Goal: Task Accomplishment & Management: Use online tool/utility

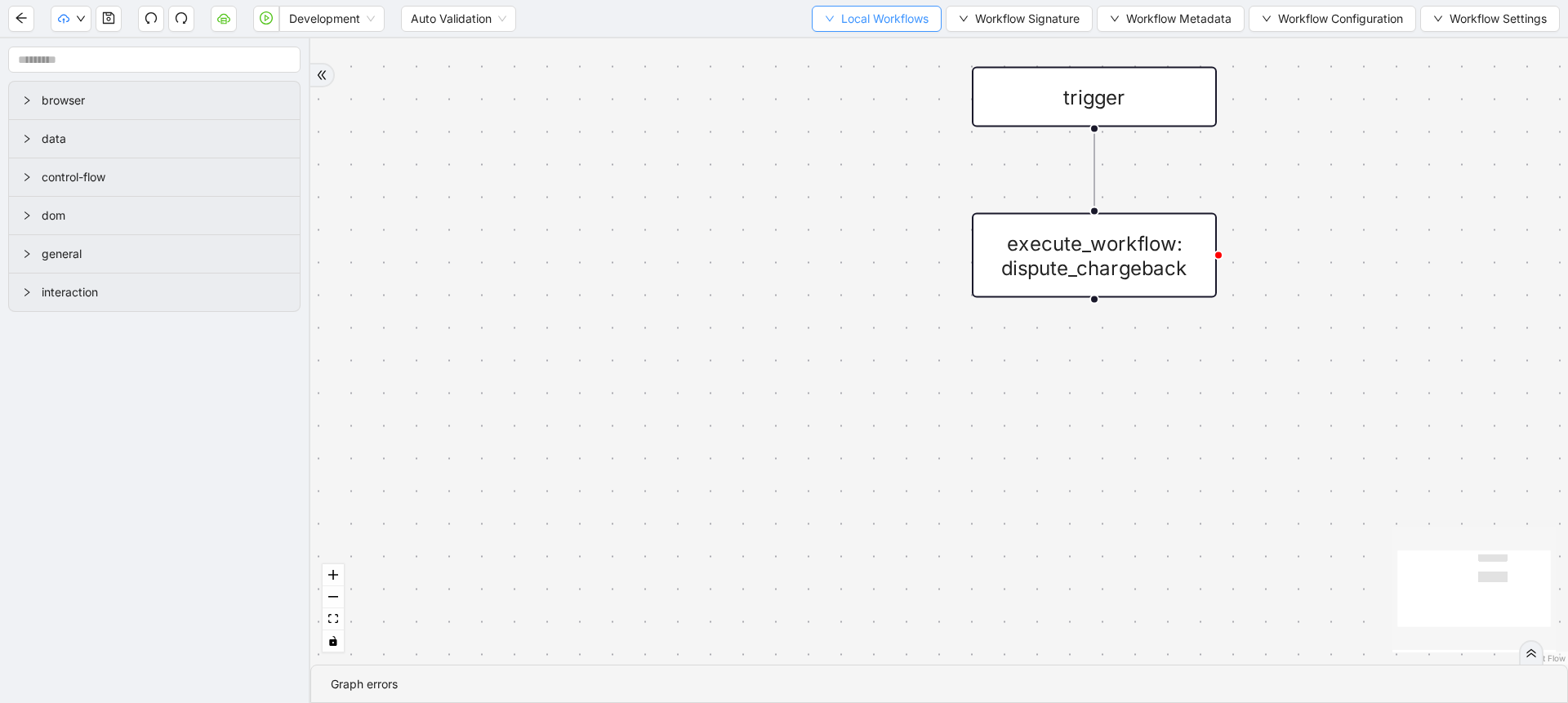
click at [861, 16] on span "Local Workflows" at bounding box center [884, 19] width 87 height 18
click at [835, 51] on span "Select" at bounding box center [868, 50] width 106 height 18
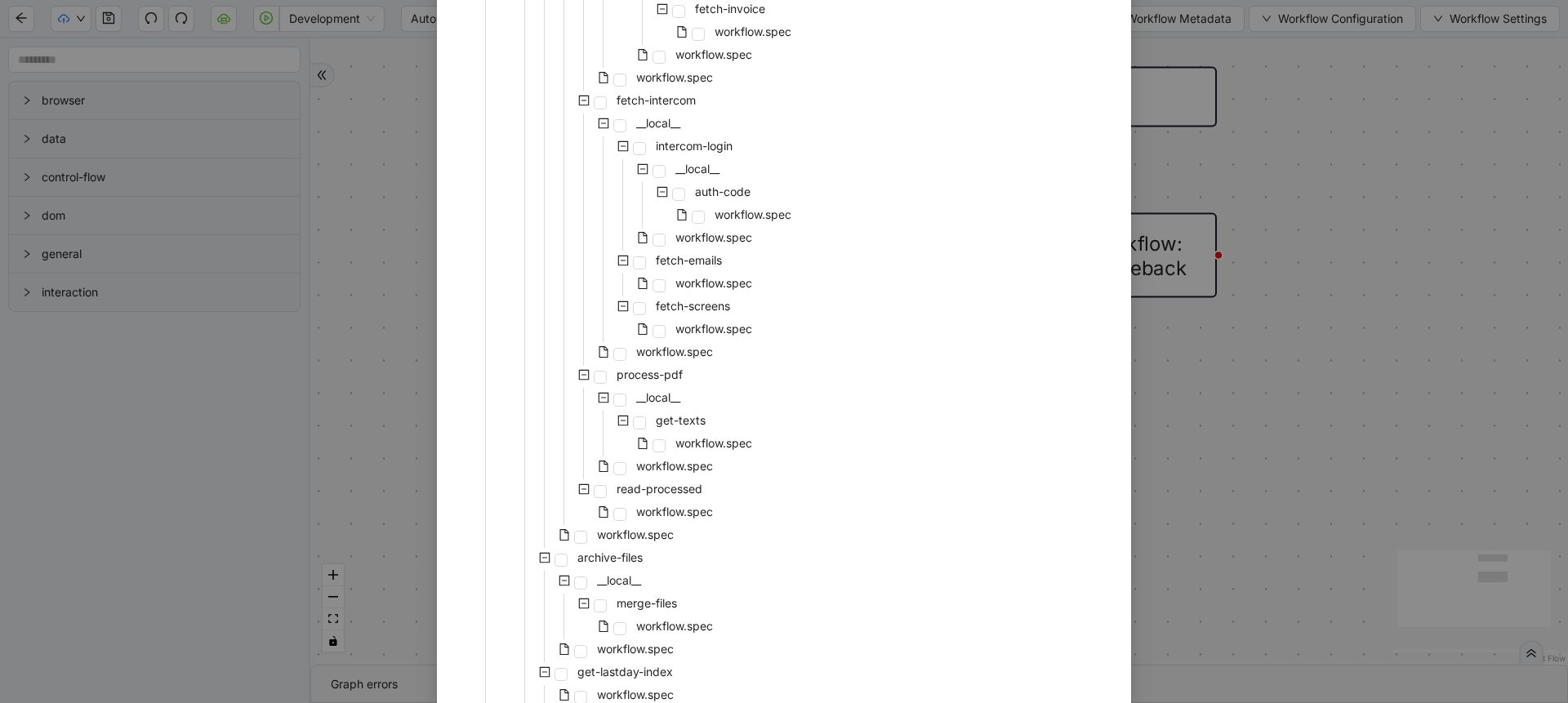
scroll to position [1073, 0]
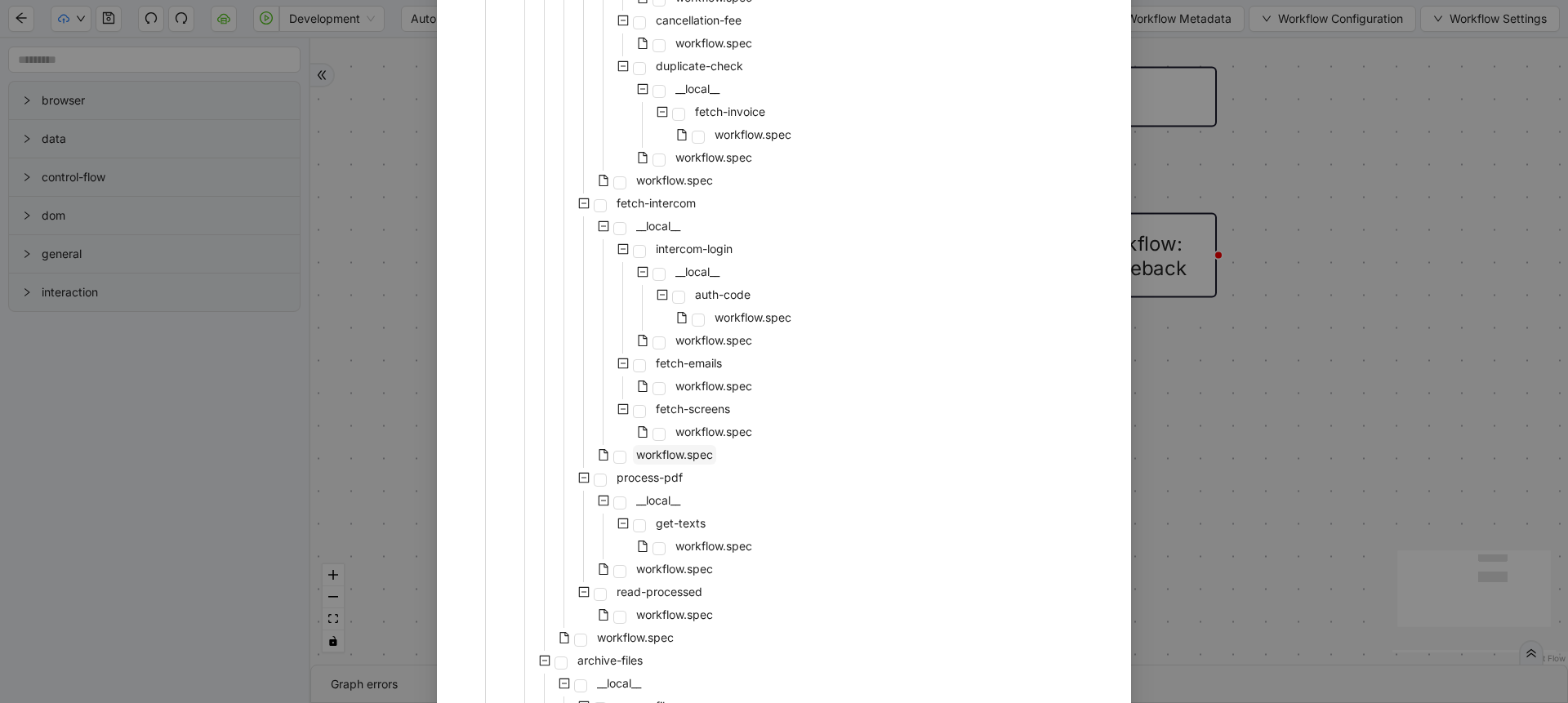
click at [674, 457] on span "workflow.spec" at bounding box center [674, 454] width 76 height 14
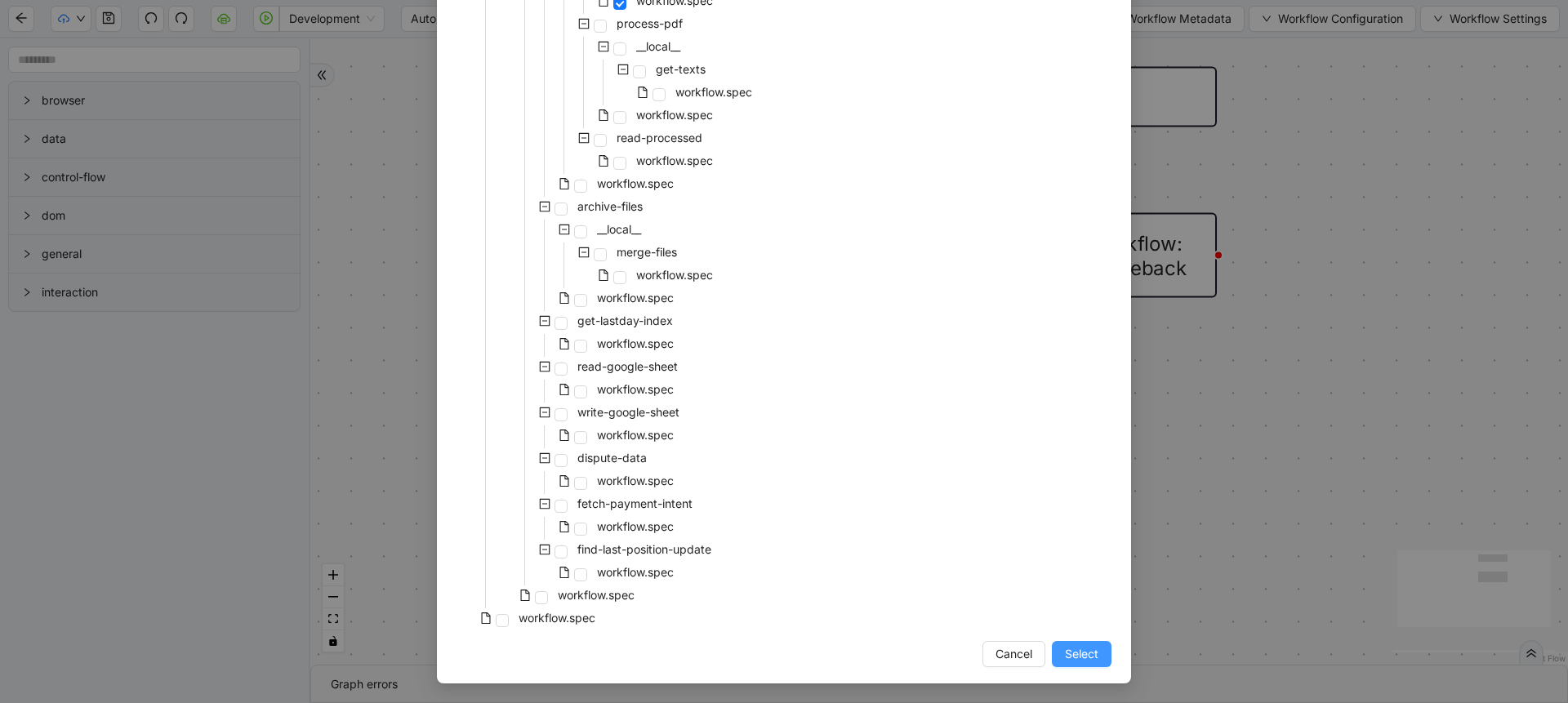
click at [1084, 653] on span "Select" at bounding box center [1081, 654] width 33 height 18
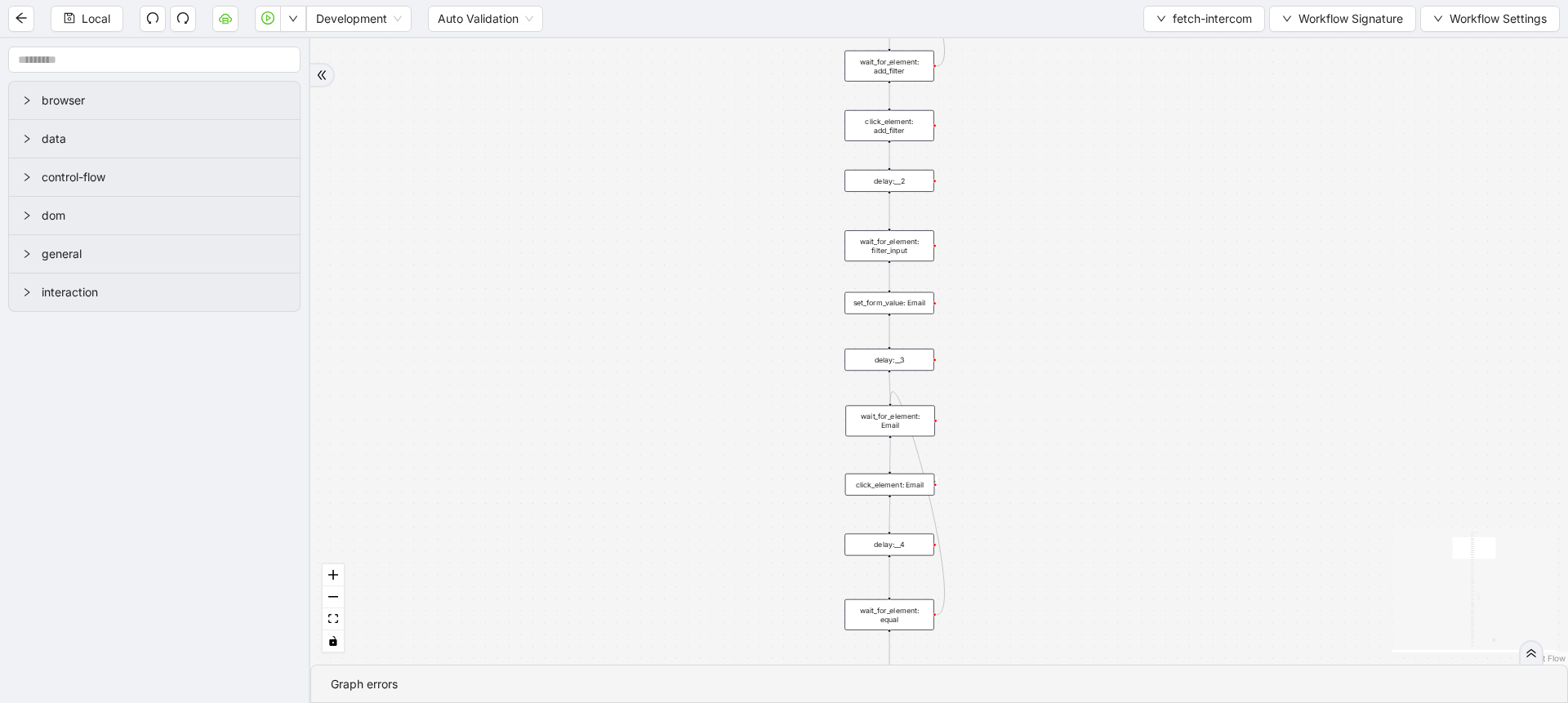
drag, startPoint x: 1032, startPoint y: 585, endPoint x: 922, endPoint y: 272, distance: 331.8
click at [922, 272] on div "onError onError onError trigger execute_workflow: intercom_login execute_workfl…" at bounding box center [939, 351] width 1258 height 626
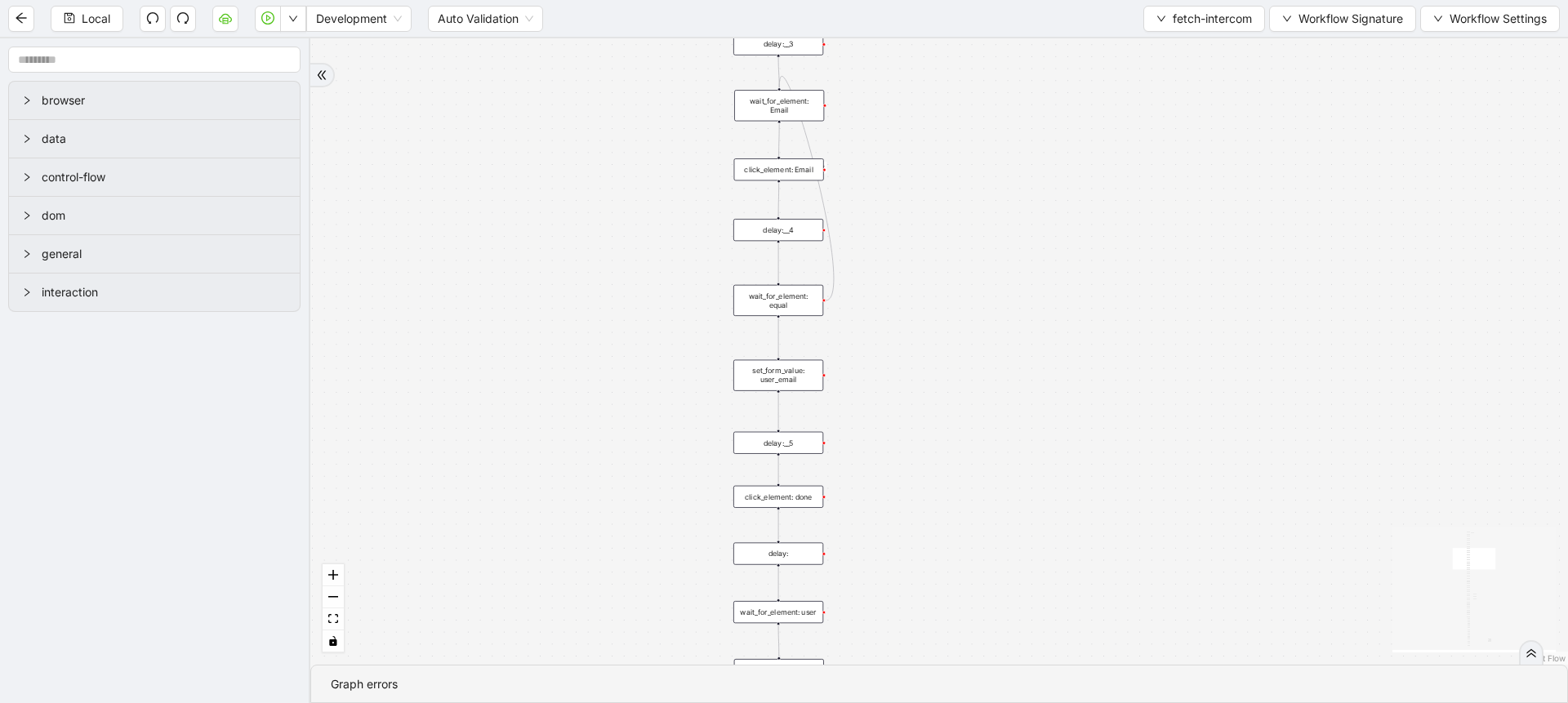
click at [925, 449] on div "onError onError onError trigger execute_workflow: intercom_login execute_workfl…" at bounding box center [939, 351] width 1258 height 626
drag, startPoint x: 925, startPoint y: 449, endPoint x: 886, endPoint y: 155, distance: 296.6
click at [886, 155] on div "onError onError onError trigger execute_workflow: intercom_login execute_workfl…" at bounding box center [939, 351] width 1258 height 626
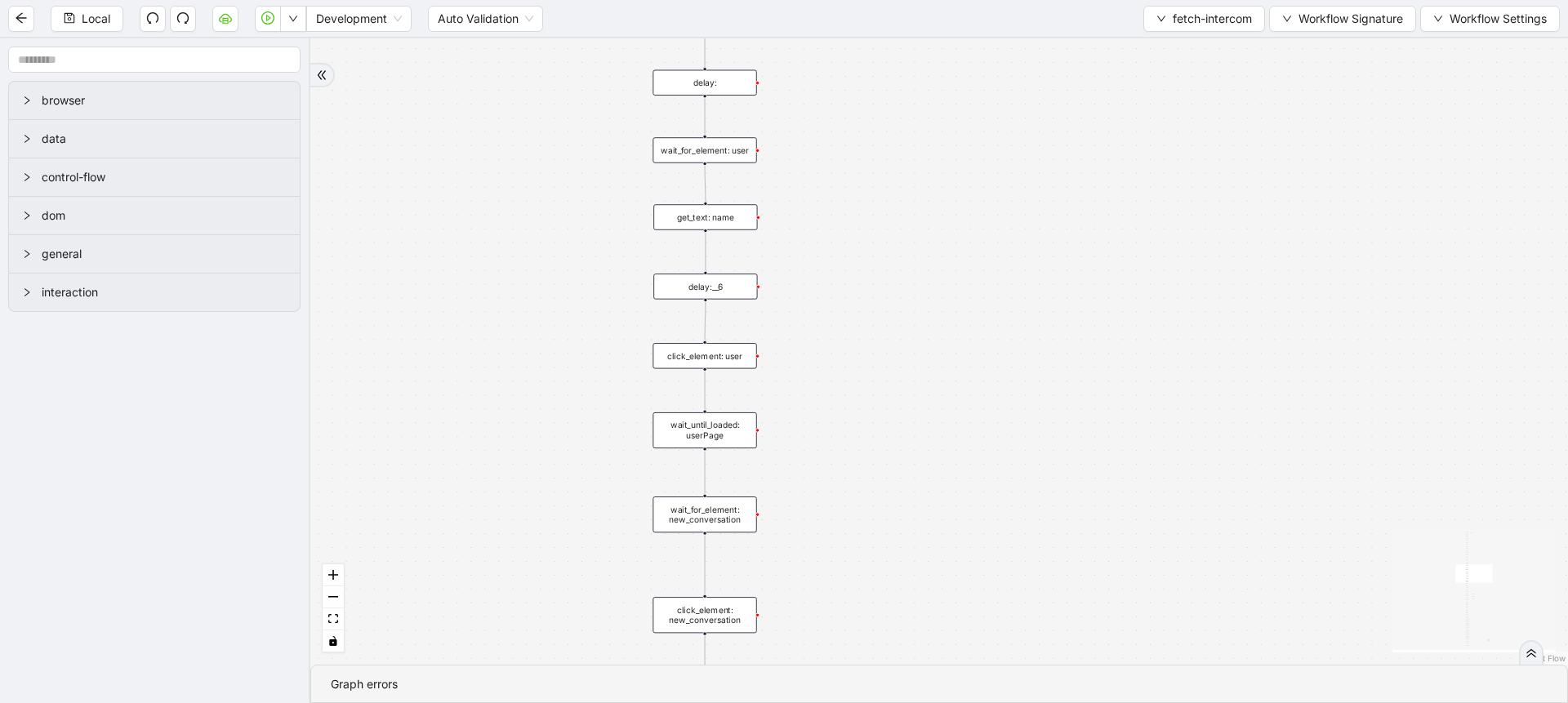
drag, startPoint x: 881, startPoint y: 478, endPoint x: 859, endPoint y: 212, distance: 266.9
click at [859, 212] on div "onError onError onError trigger execute_workflow: intercom_login execute_workfl…" at bounding box center [939, 351] width 1258 height 626
drag, startPoint x: 844, startPoint y: 580, endPoint x: 852, endPoint y: 201, distance: 379.1
click at [852, 201] on div "onError onError onError trigger execute_workflow: intercom_login execute_workfl…" at bounding box center [939, 351] width 1258 height 626
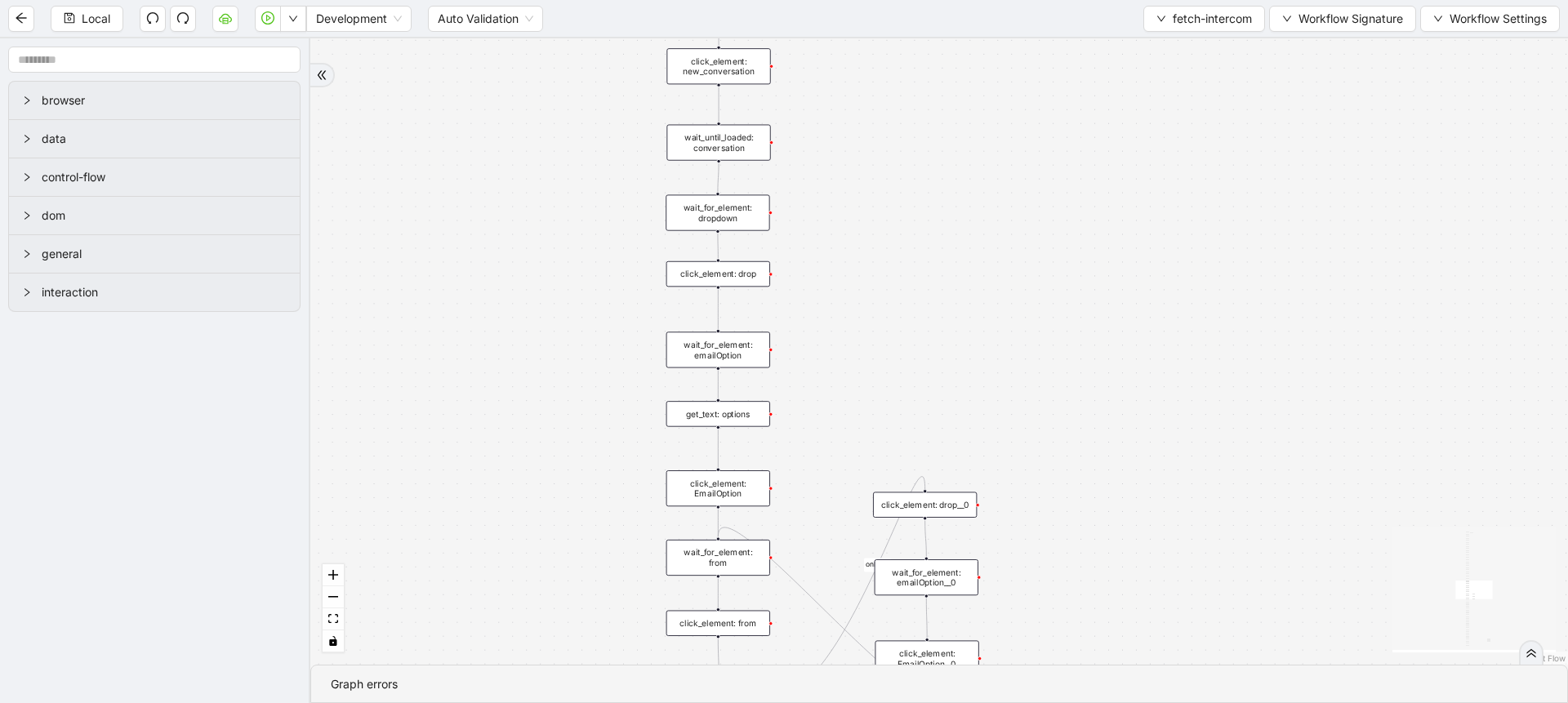
drag, startPoint x: 830, startPoint y: 495, endPoint x: 857, endPoint y: 146, distance: 350.0
click at [857, 146] on div "onError onError onError trigger execute_workflow: intercom_login execute_workfl…" at bounding box center [939, 351] width 1258 height 626
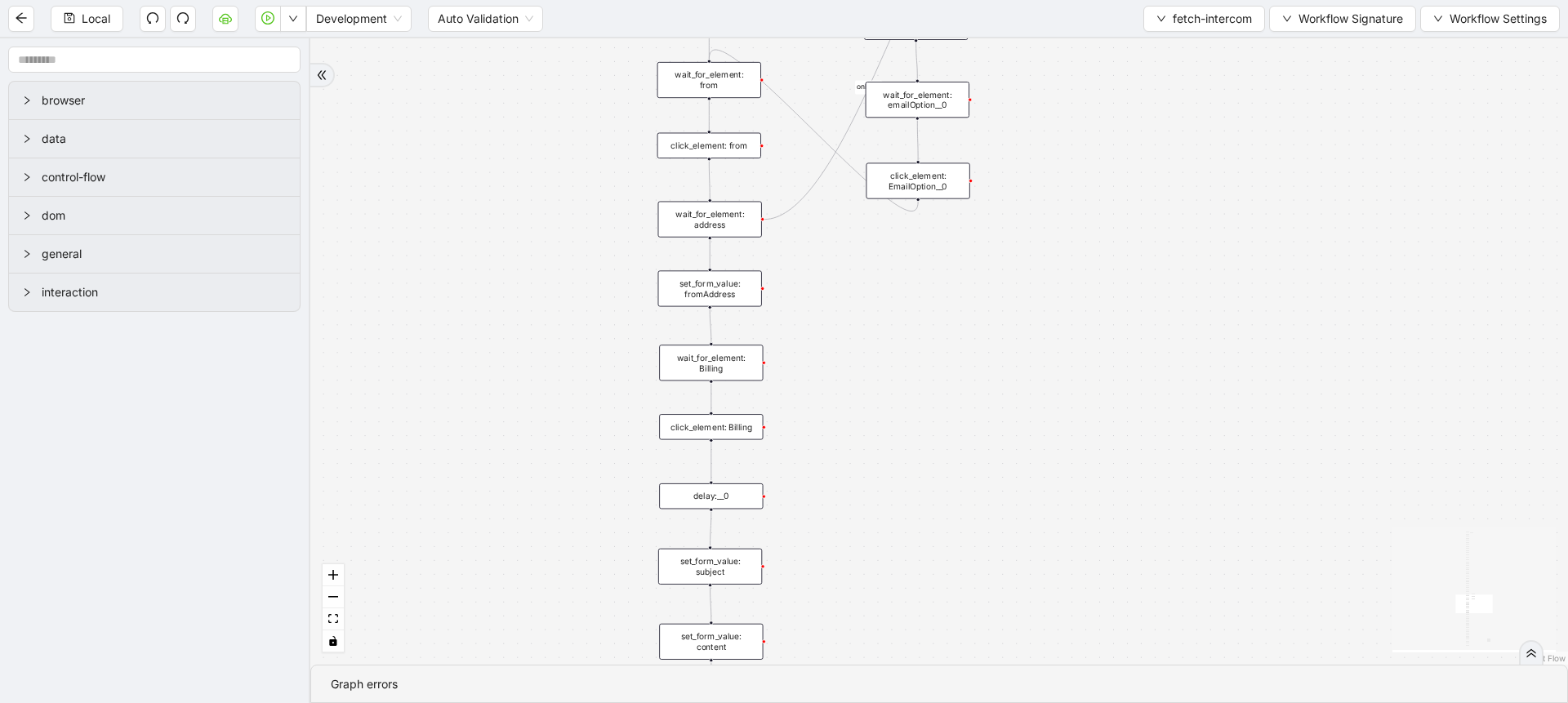
drag, startPoint x: 858, startPoint y: 534, endPoint x: 826, endPoint y: 233, distance: 302.7
click at [826, 233] on div "onError onError onError trigger execute_workflow: intercom_login execute_workfl…" at bounding box center [939, 351] width 1258 height 626
click at [712, 288] on div "wait_for_element: Billing" at bounding box center [697, 283] width 104 height 36
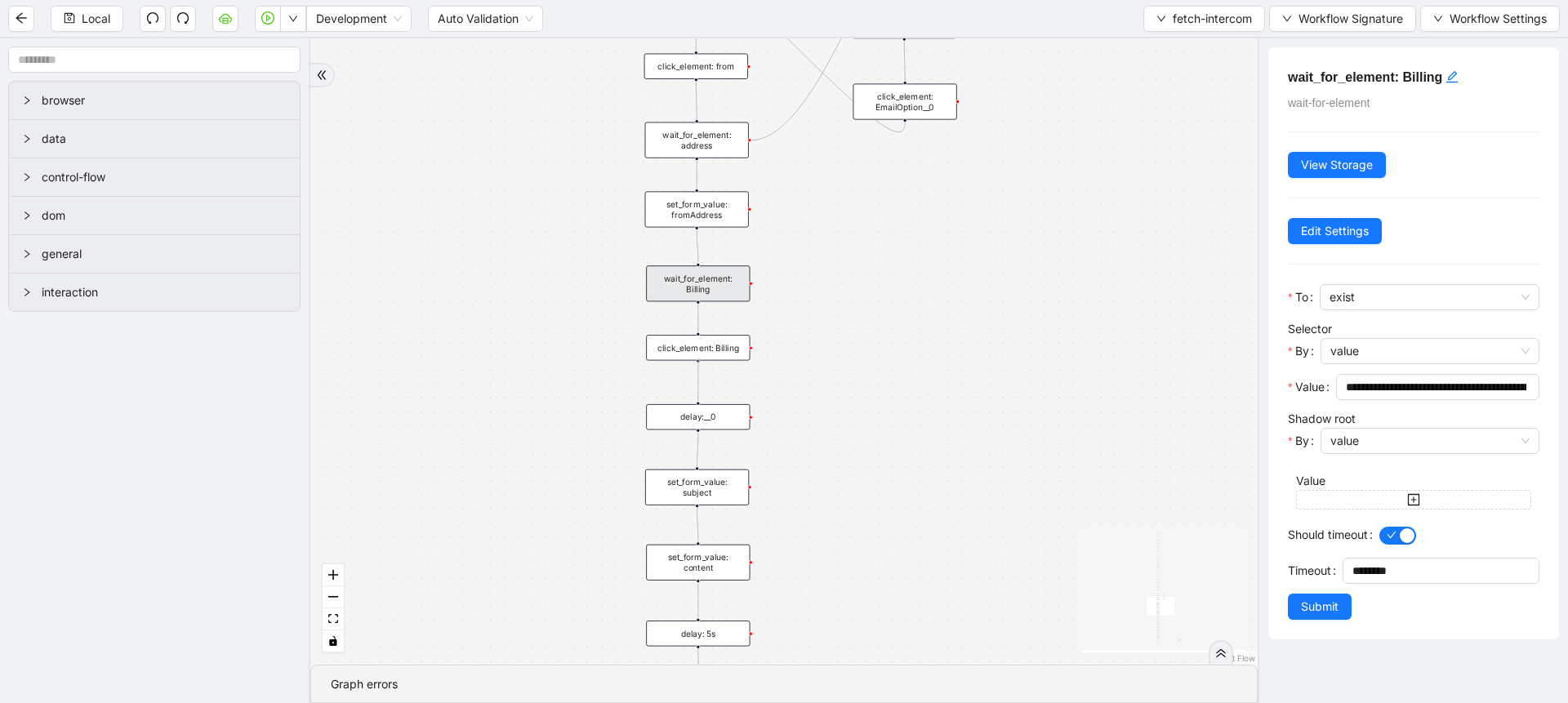
click at [699, 360] on div at bounding box center [697, 361] width 4 height 4
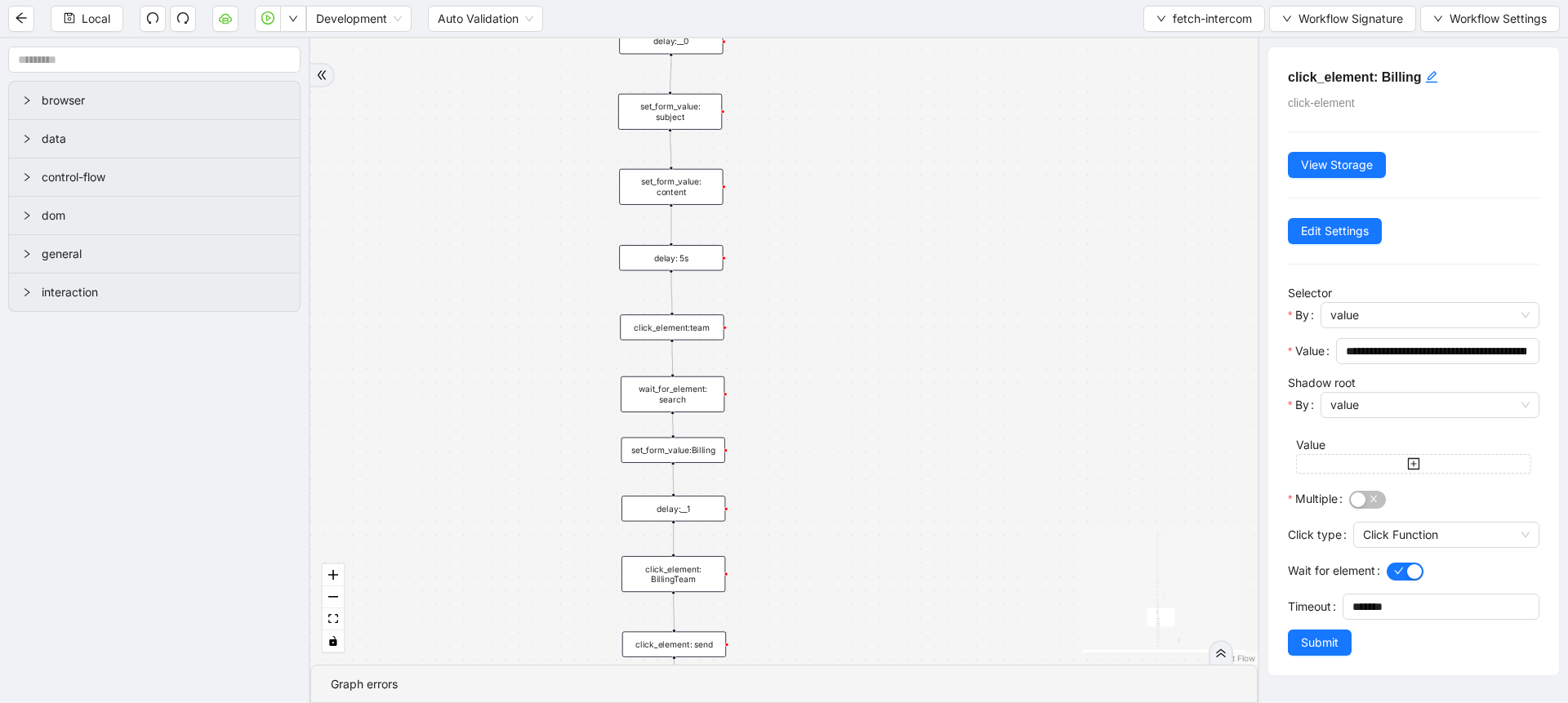
drag, startPoint x: 796, startPoint y: 514, endPoint x: 769, endPoint y: 136, distance: 379.0
click at [769, 136] on div "onError onError onError trigger execute_workflow: intercom_login execute_workfl…" at bounding box center [783, 351] width 947 height 626
drag, startPoint x: 809, startPoint y: 539, endPoint x: 815, endPoint y: 205, distance: 334.1
click at [815, 205] on div "onError onError onError trigger execute_workflow: intercom_login execute_workfl…" at bounding box center [783, 351] width 947 height 626
click at [708, 494] on div "wait_for_element: search_box" at bounding box center [680, 496] width 104 height 36
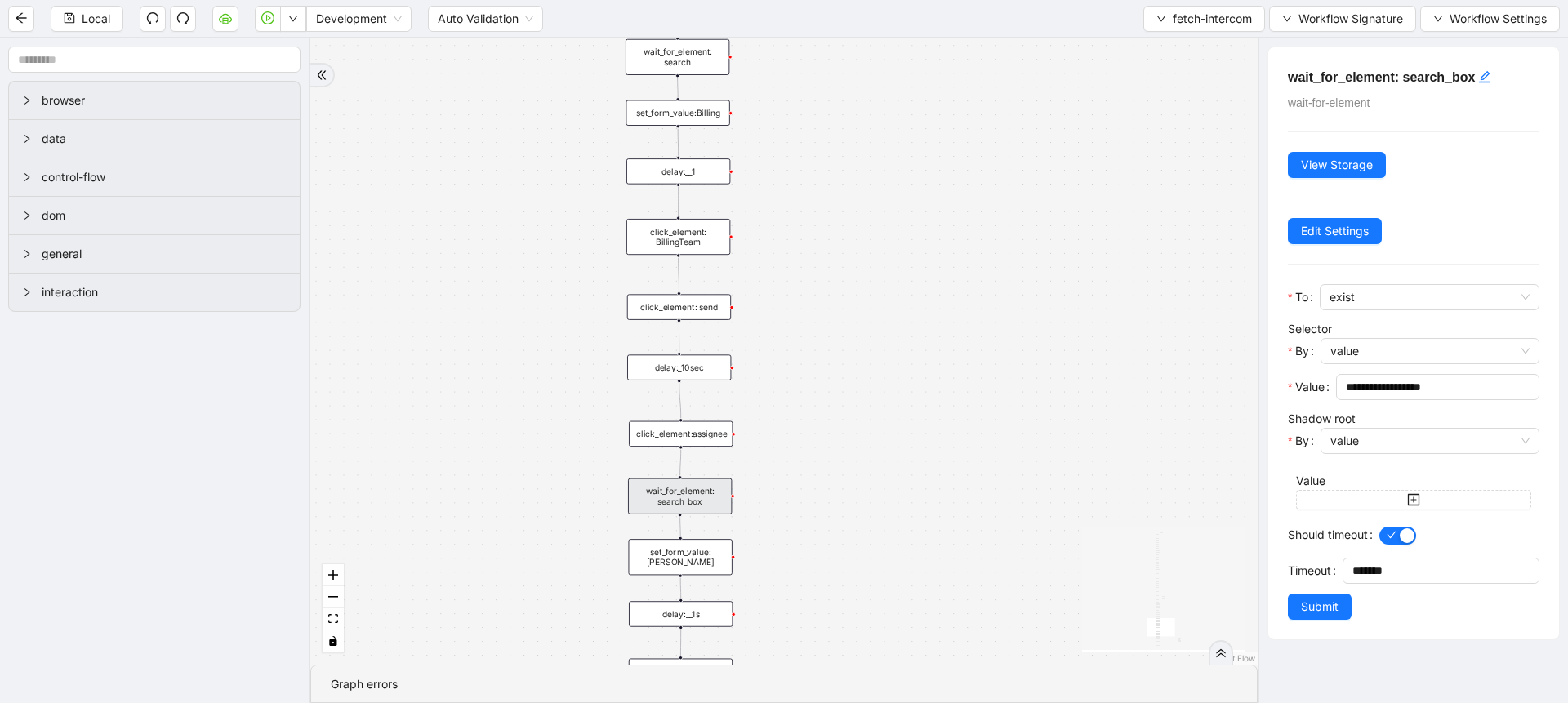
click at [690, 552] on div "set_form_value: winston" at bounding box center [680, 557] width 104 height 36
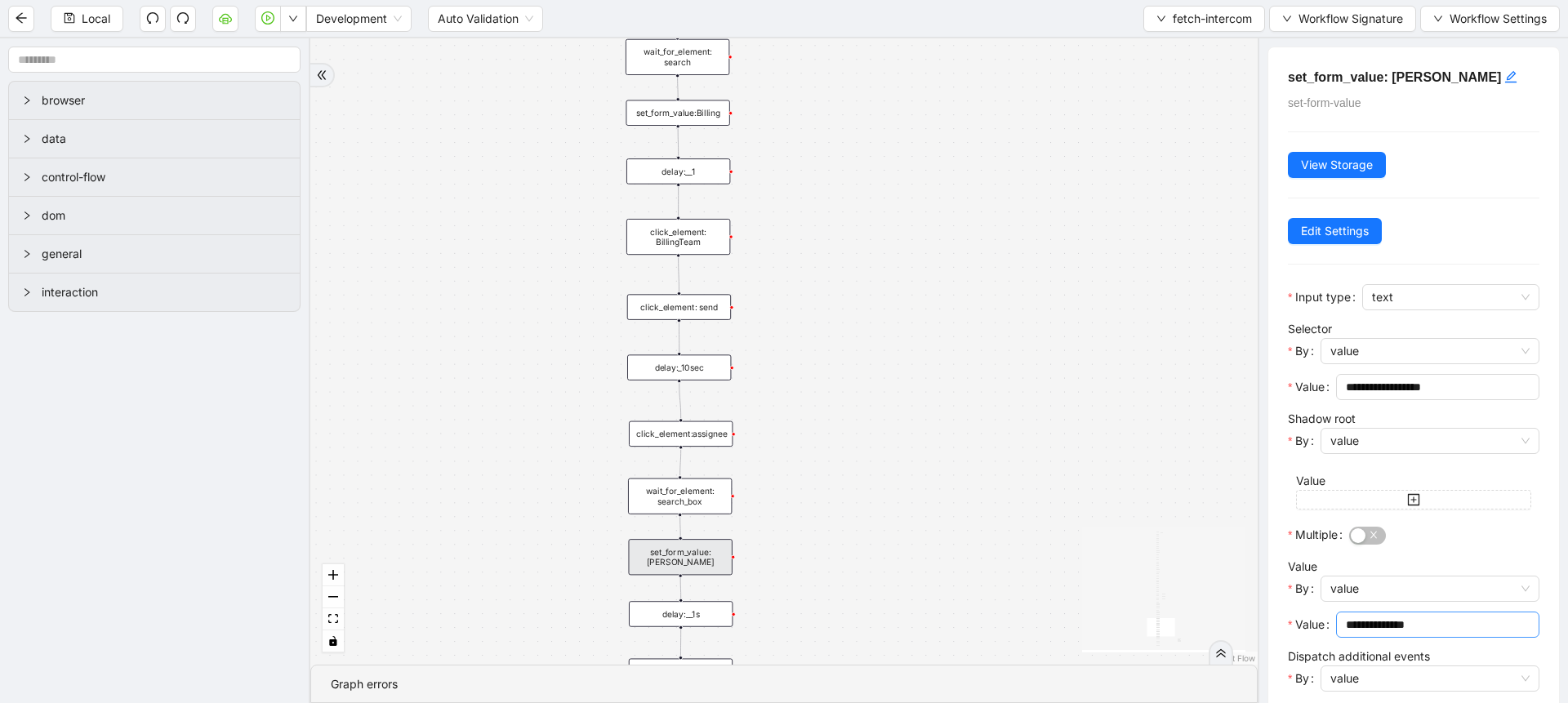
click at [1454, 630] on input "**********" at bounding box center [1435, 624] width 180 height 18
click at [1377, 591] on span "value" at bounding box center [1430, 588] width 200 height 25
click at [1349, 650] on div "code" at bounding box center [1425, 647] width 181 height 18
click at [1362, 630] on span "Open Editor" at bounding box center [1379, 624] width 64 height 18
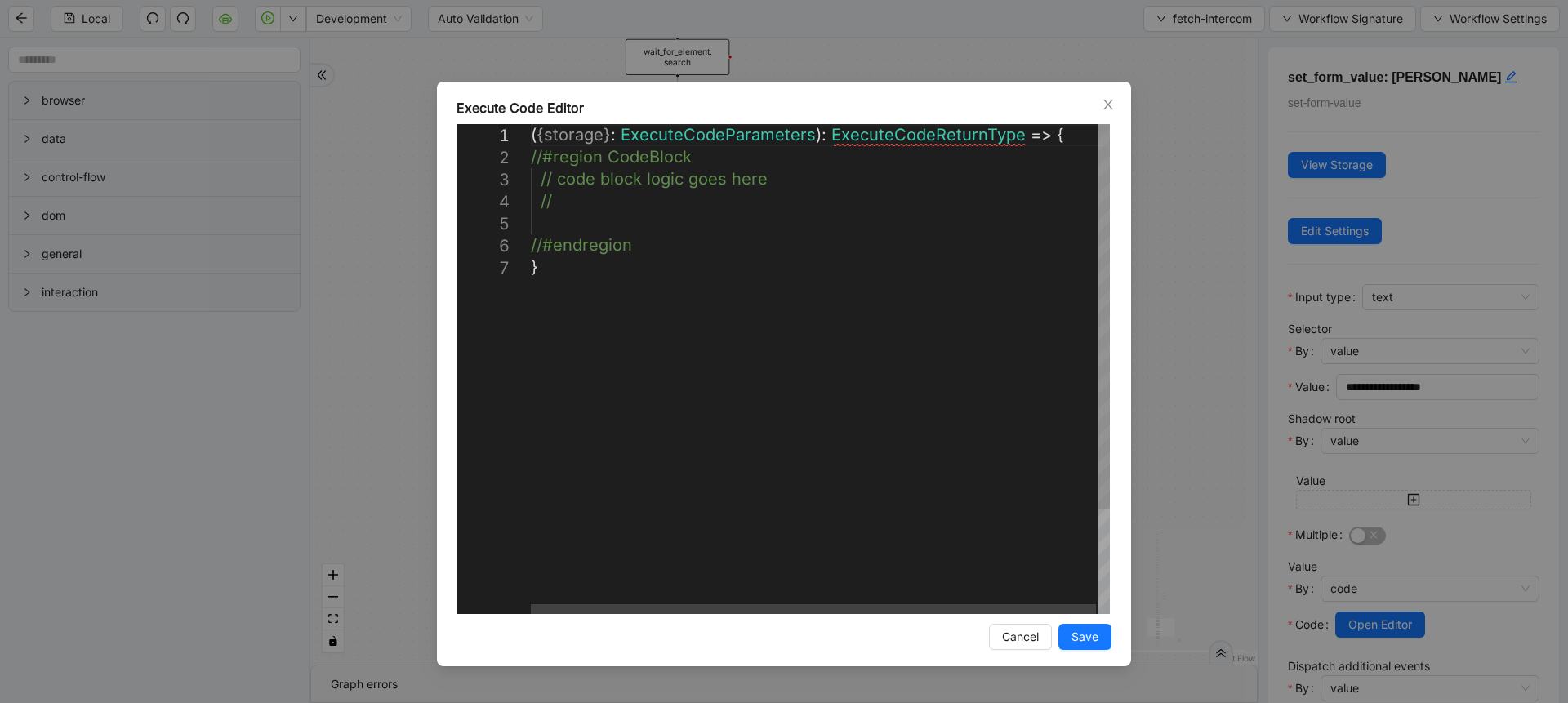
scroll to position [0, 9]
click at [605, 222] on div "( { storage } : ExecuteCodeParameters ): ExecuteCodeReturnType => { //#region C…" at bounding box center [821, 435] width 582 height 622
paste textarea "**********"
click at [558, 218] on div "( { storage } : ExecuteCodeParameters ): ExecuteCodeReturnType => { //#region C…" at bounding box center [821, 446] width 582 height 644
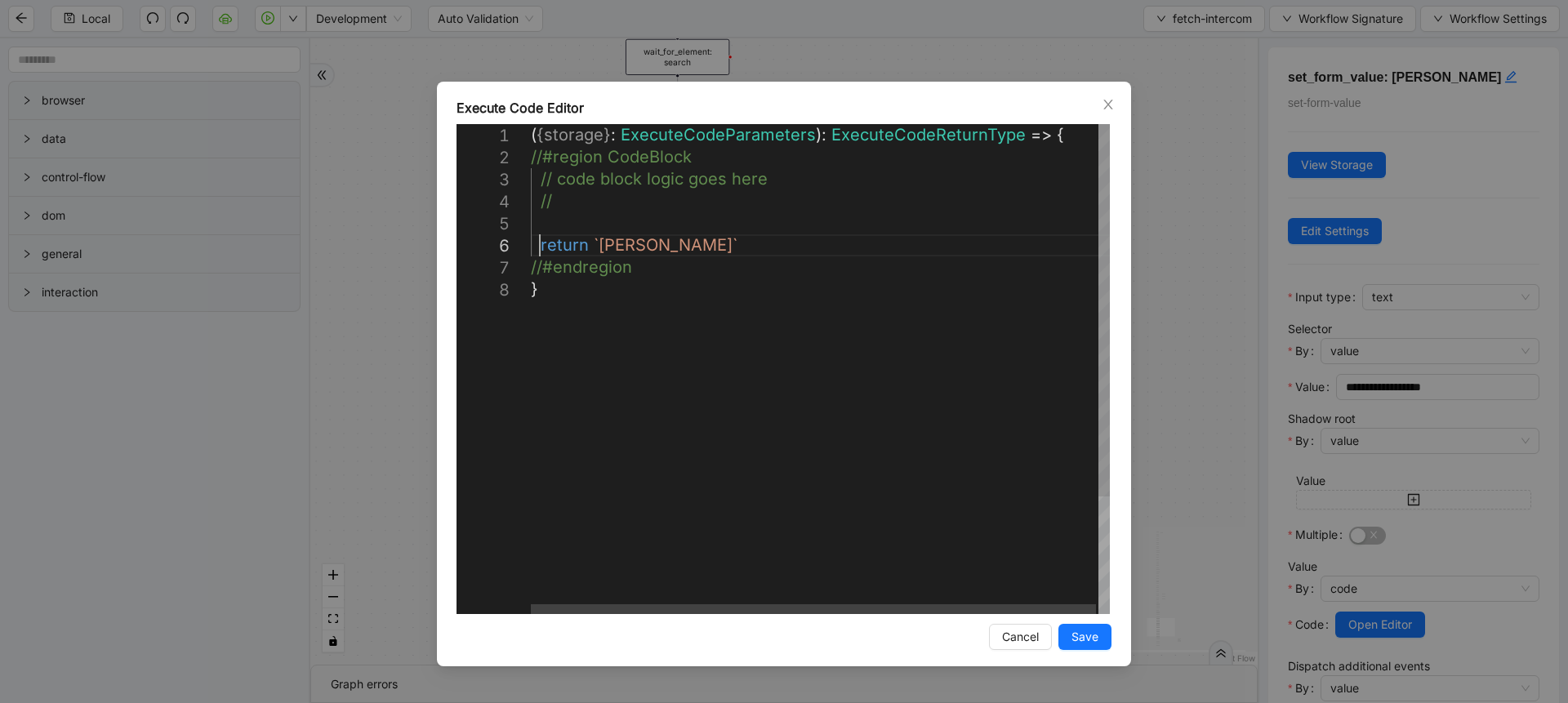
click at [542, 248] on div "( { storage } : ExecuteCodeParameters ): ExecuteCodeReturnType => { //#region C…" at bounding box center [821, 446] width 582 height 644
click at [556, 234] on div "( { storage } : ExecuteCodeParameters ): ExecuteCodeReturnType => { //#region C…" at bounding box center [821, 446] width 582 height 644
click at [560, 225] on div "( { storage } : ExecuteCodeParameters ): ExecuteCodeReturnType => { //#region C…" at bounding box center [821, 446] width 582 height 644
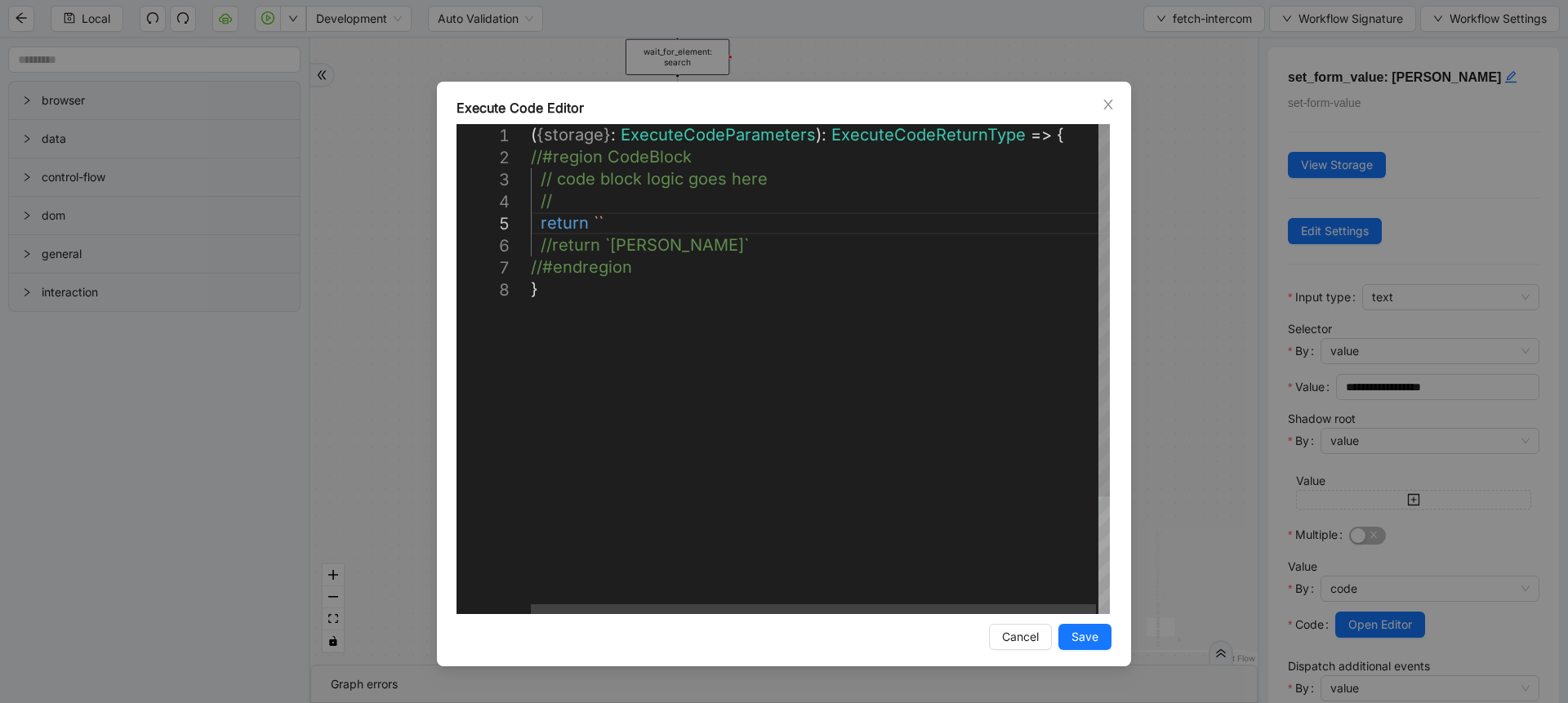
paste textarea "**********"
type textarea "**********"
click at [1069, 640] on button "Save" at bounding box center [1085, 637] width 53 height 26
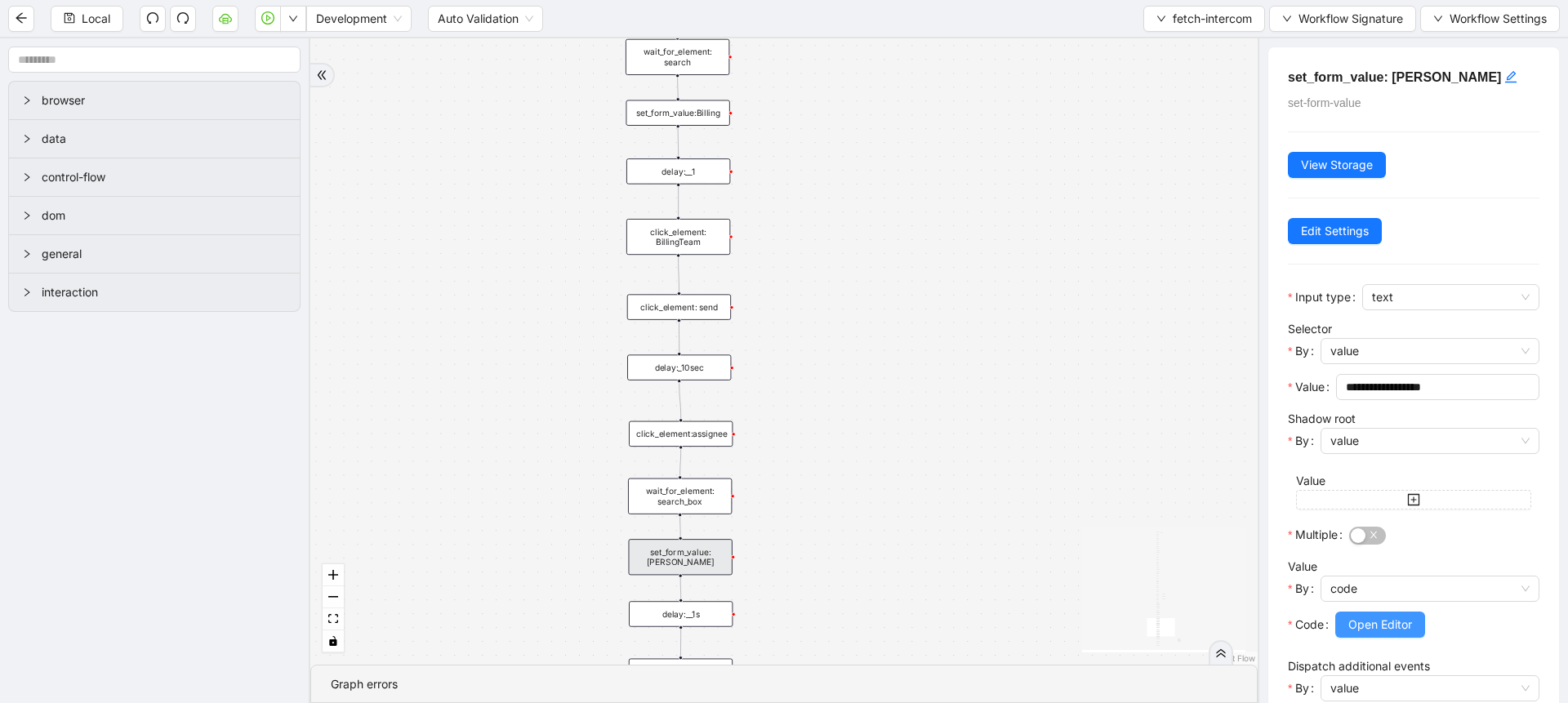
scroll to position [389, 0]
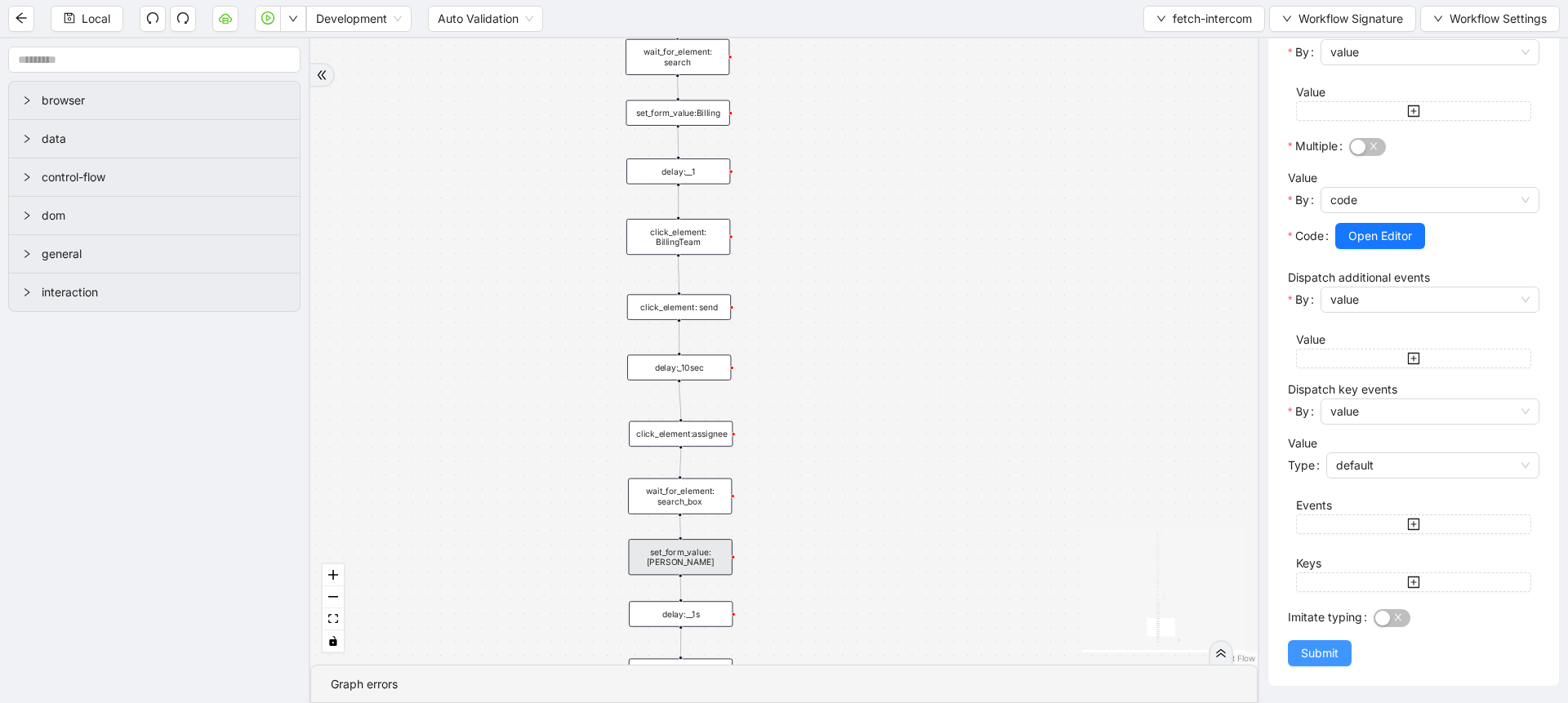
click at [1317, 666] on button "Submit" at bounding box center [1319, 653] width 64 height 26
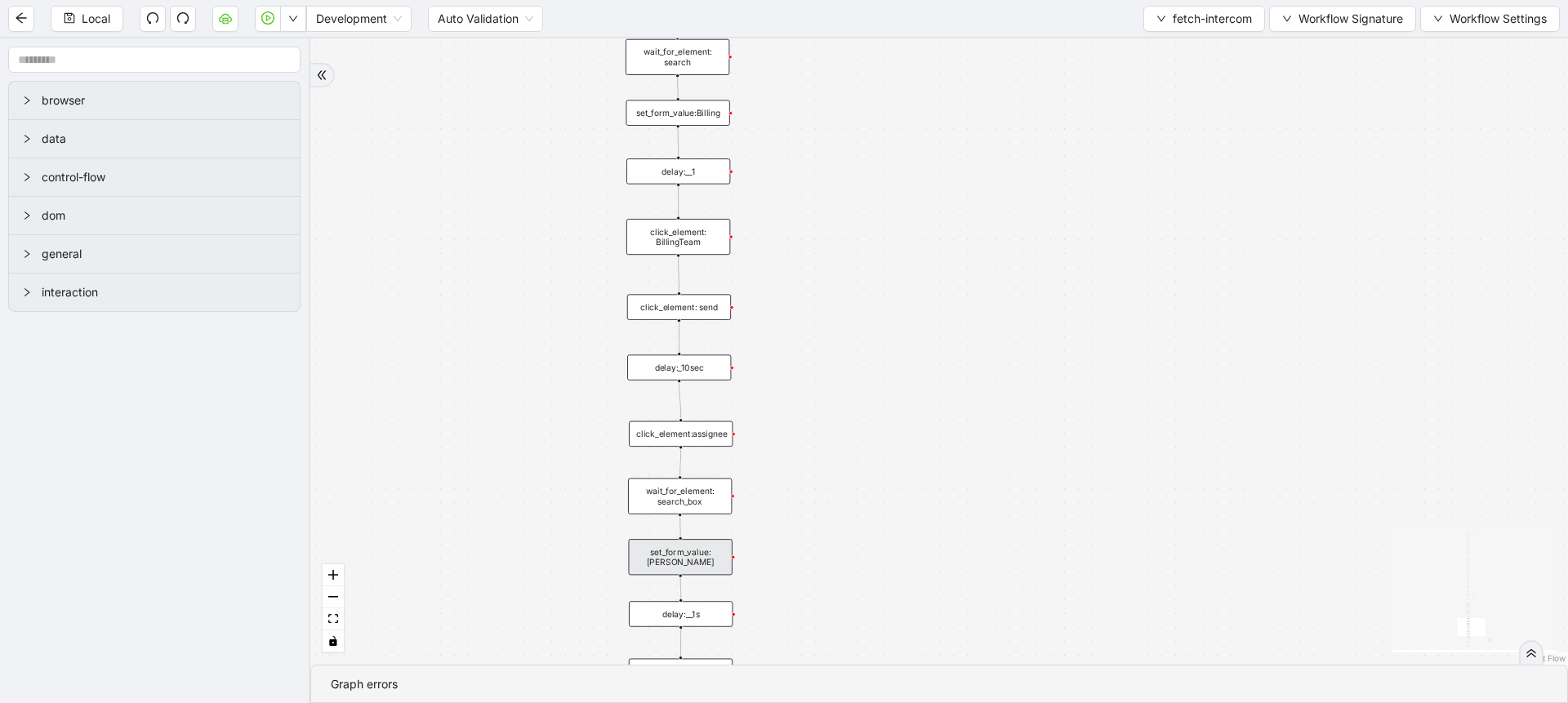
scroll to position [0, 0]
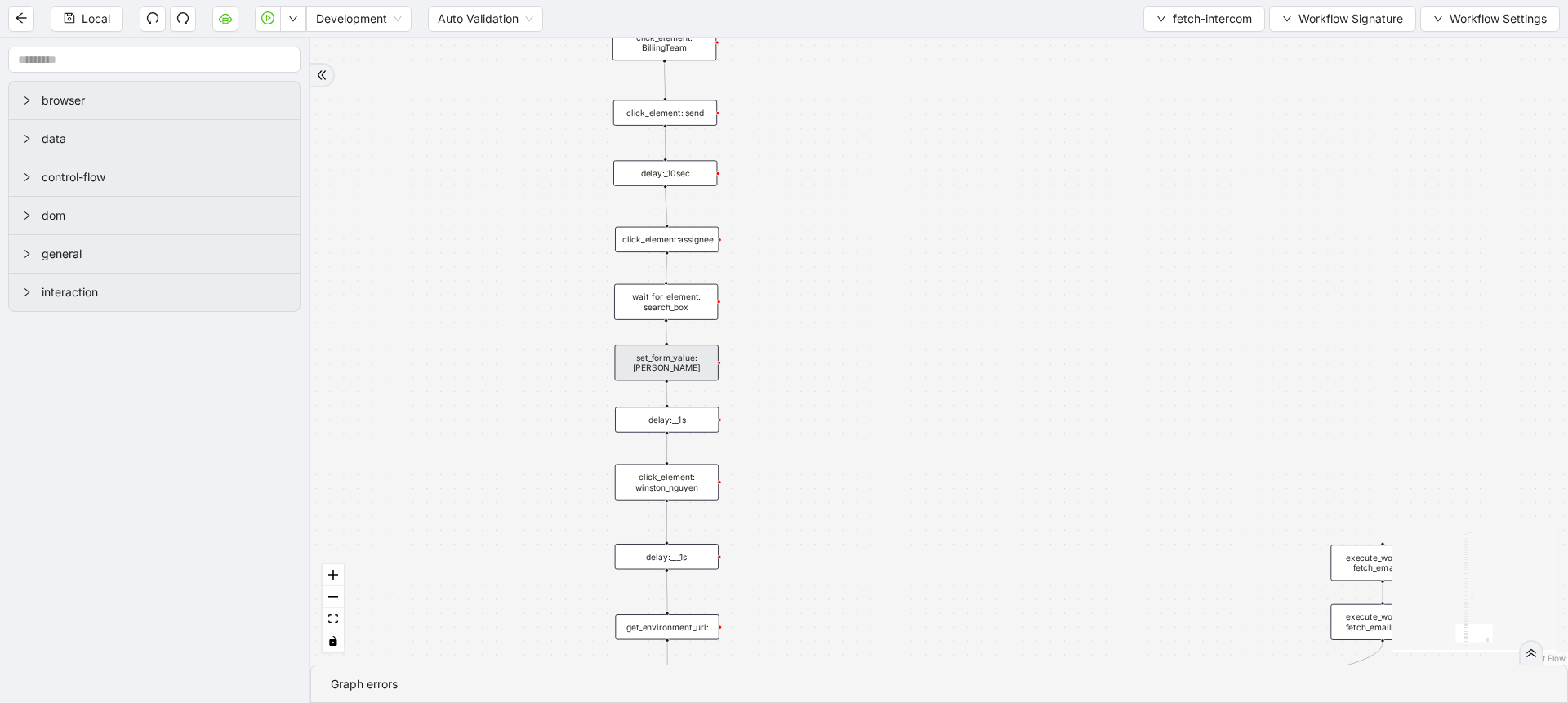
drag, startPoint x: 830, startPoint y: 557, endPoint x: 815, endPoint y: 349, distance: 208.5
click at [815, 349] on div "onError onError onError trigger execute_workflow: intercom_login execute_workfl…" at bounding box center [939, 351] width 1258 height 626
click at [687, 472] on div "click_element: winston_nguyen" at bounding box center [667, 469] width 104 height 36
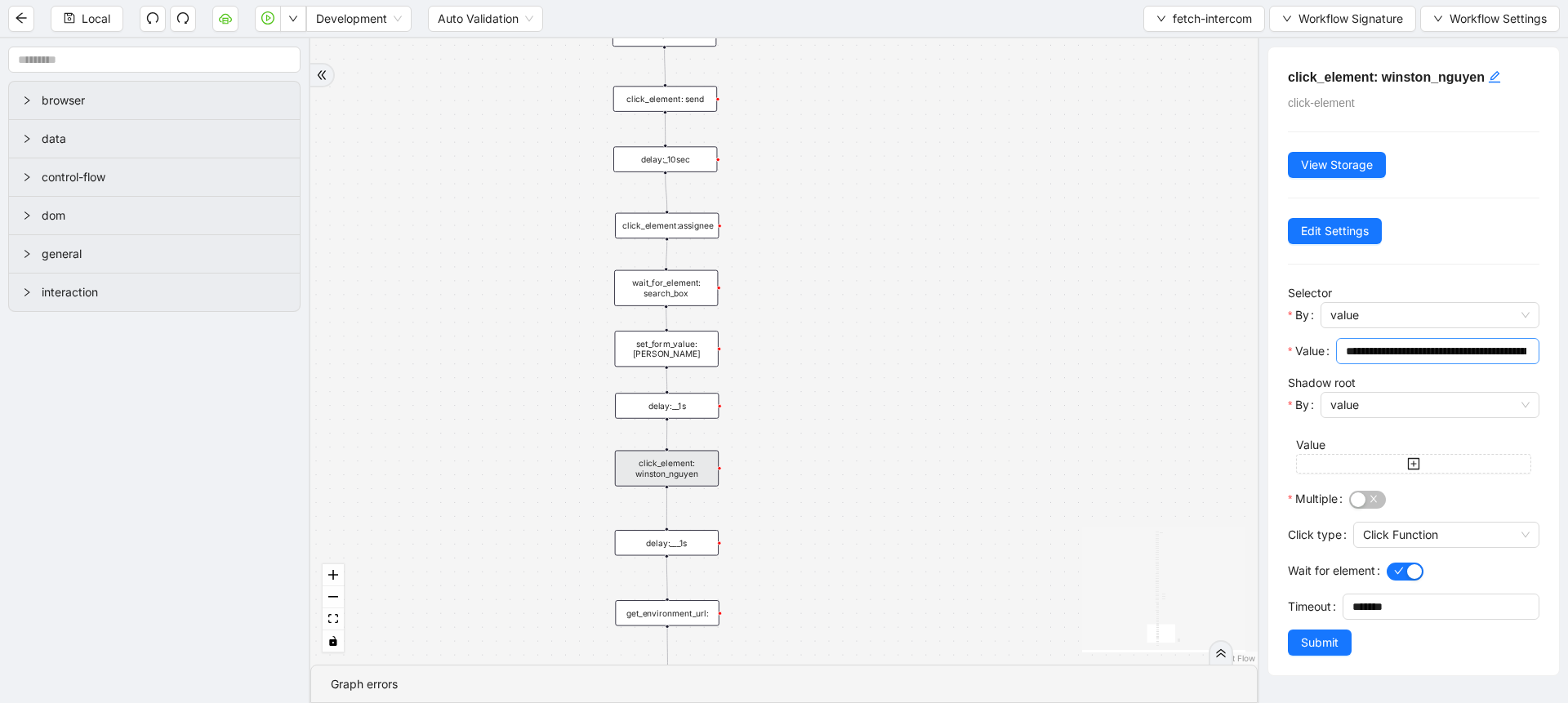
click at [1391, 358] on input "**********" at bounding box center [1435, 351] width 180 height 18
click at [1029, 452] on div "onError onError onError trigger execute_workflow: intercom_login execute_workfl…" at bounding box center [783, 351] width 947 height 626
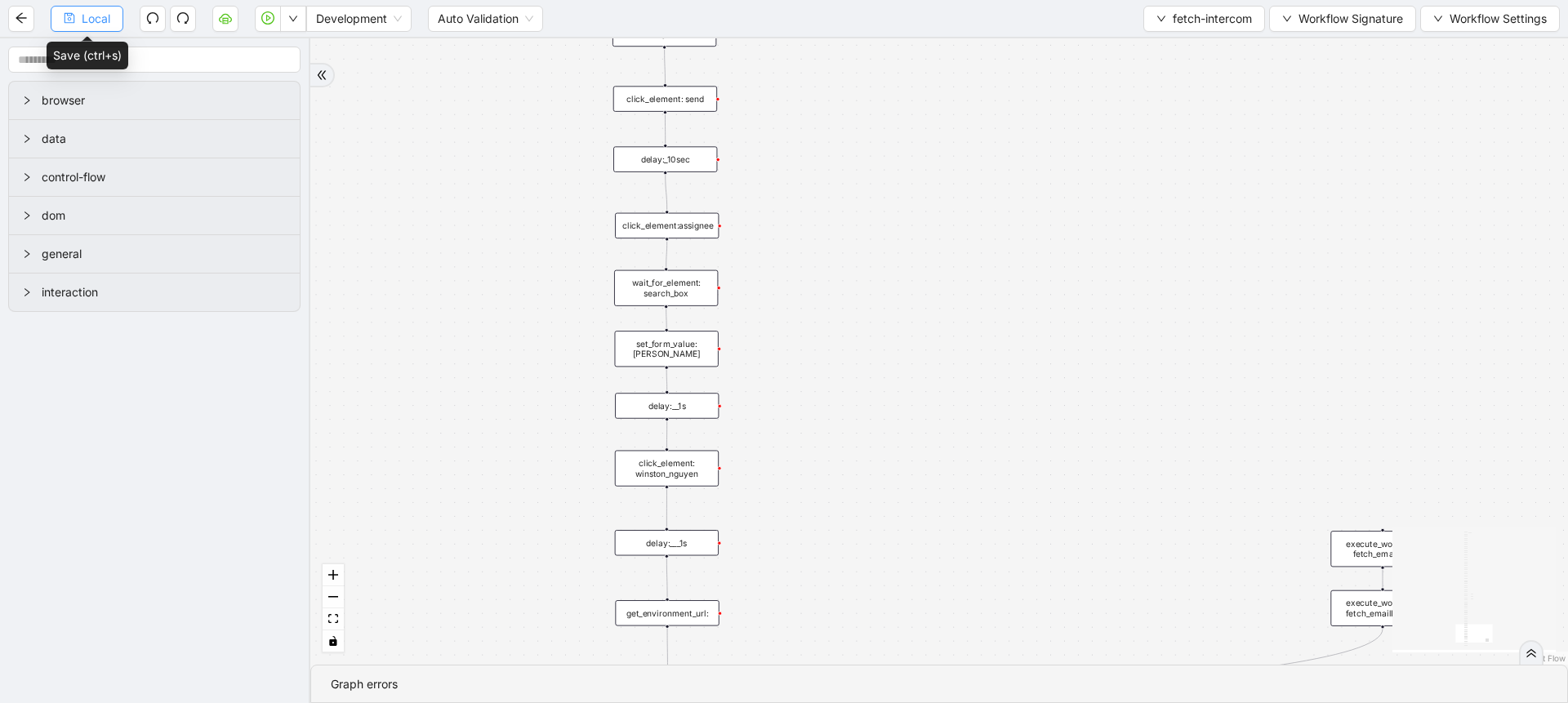
click at [90, 16] on span "Local" at bounding box center [96, 19] width 29 height 18
click at [92, 23] on span "Local" at bounding box center [96, 19] width 29 height 18
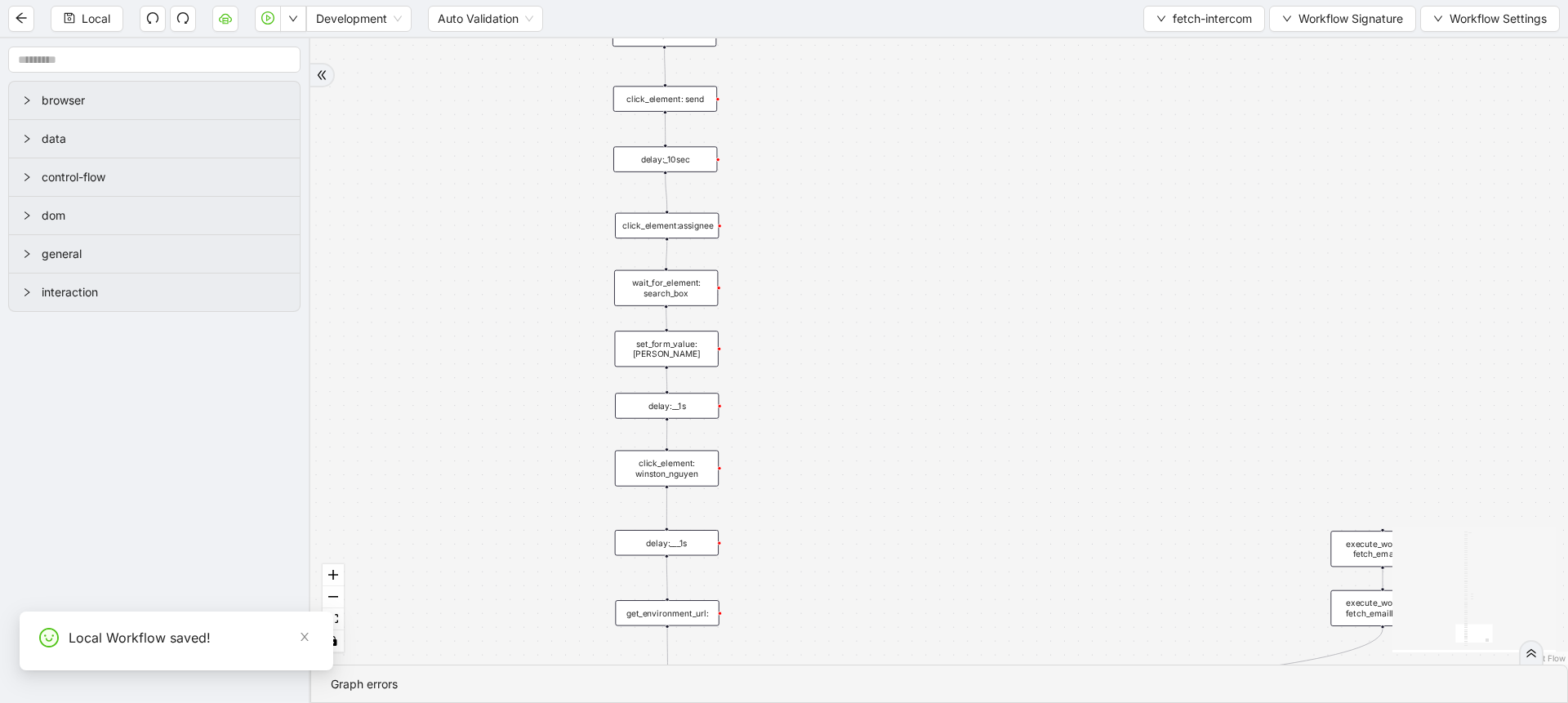
click at [632, 334] on div "set_form_value: winston" at bounding box center [667, 348] width 104 height 36
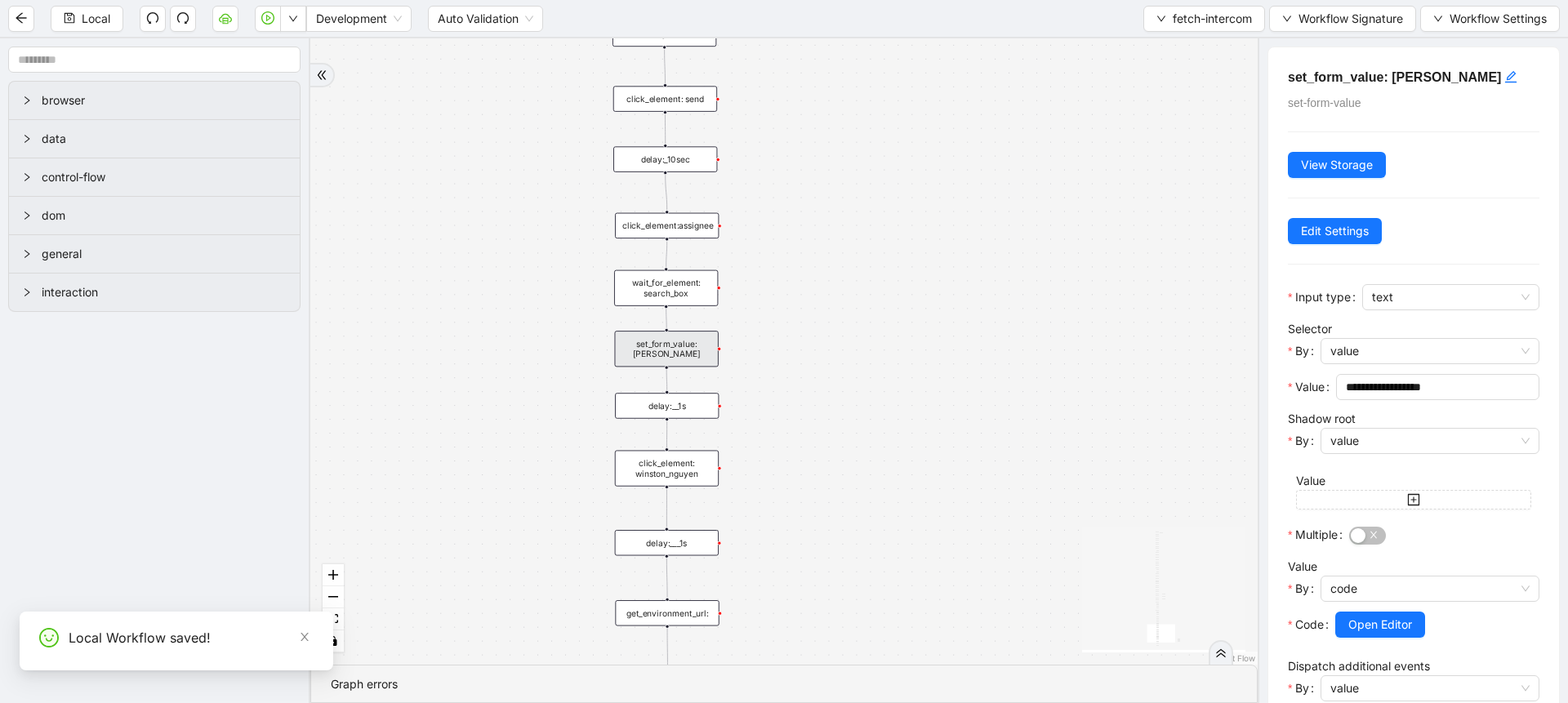
click at [1371, 607] on div at bounding box center [1430, 607] width 219 height 10
click at [1377, 616] on span "Open Editor" at bounding box center [1379, 624] width 64 height 18
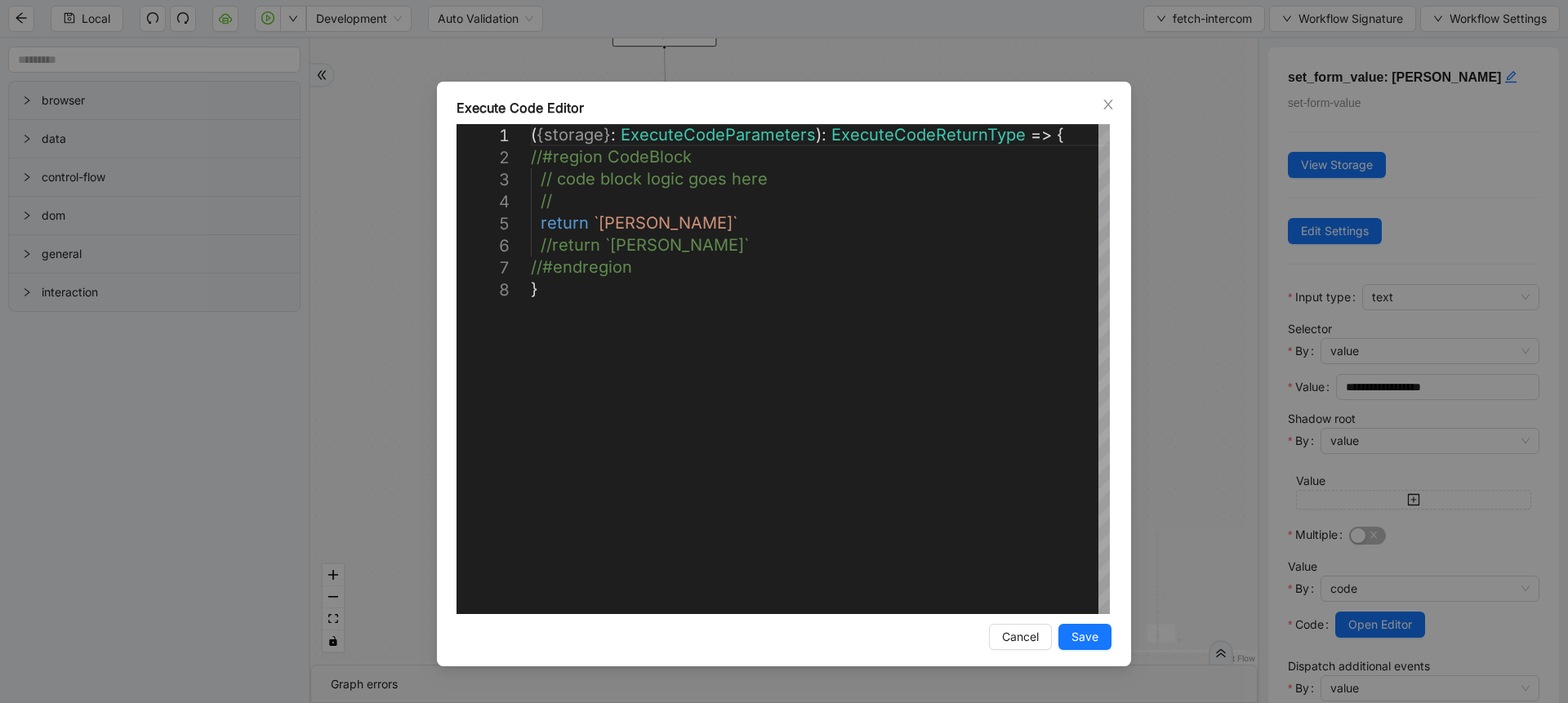
click at [1177, 374] on div "**********" at bounding box center [784, 352] width 1568 height 703
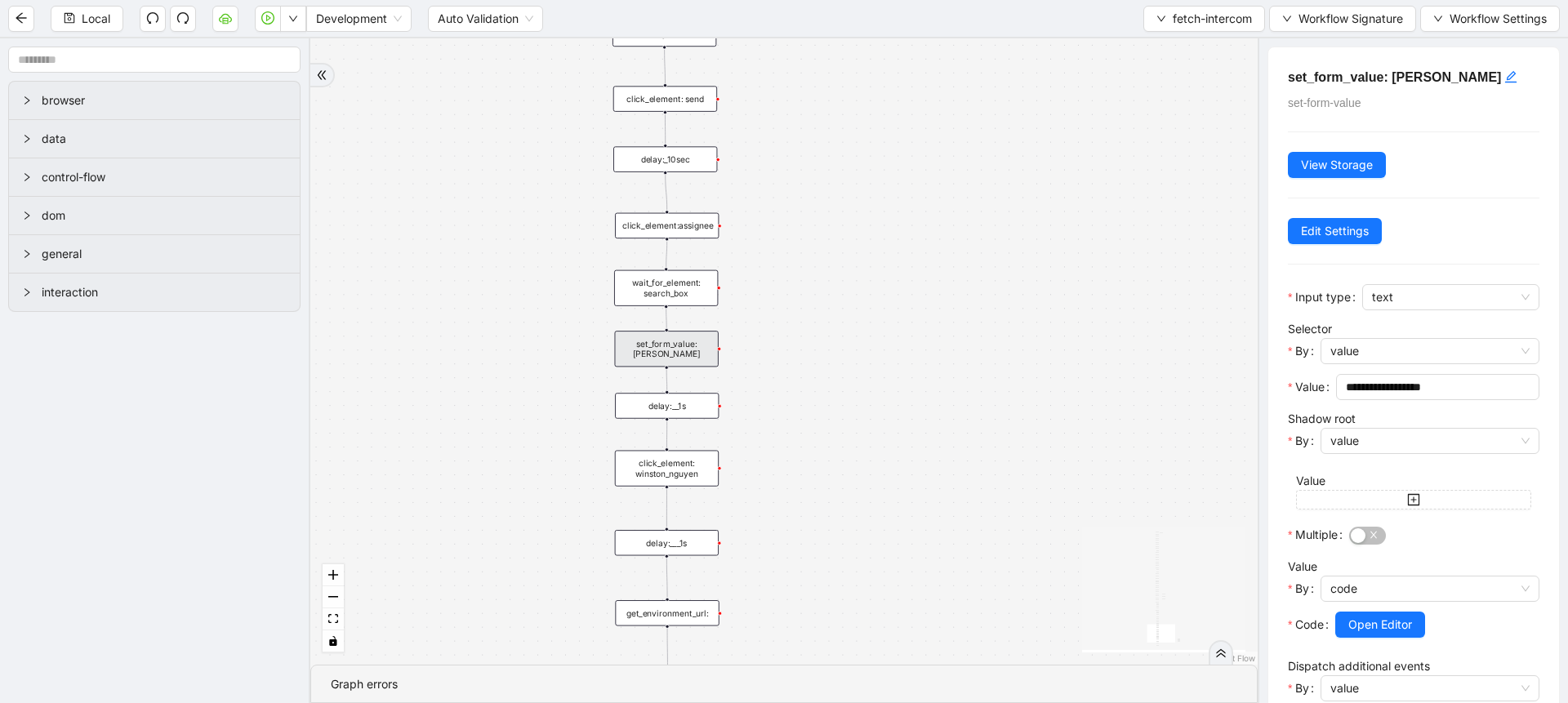
click at [685, 466] on div "click_element: winston_nguyen" at bounding box center [667, 469] width 104 height 36
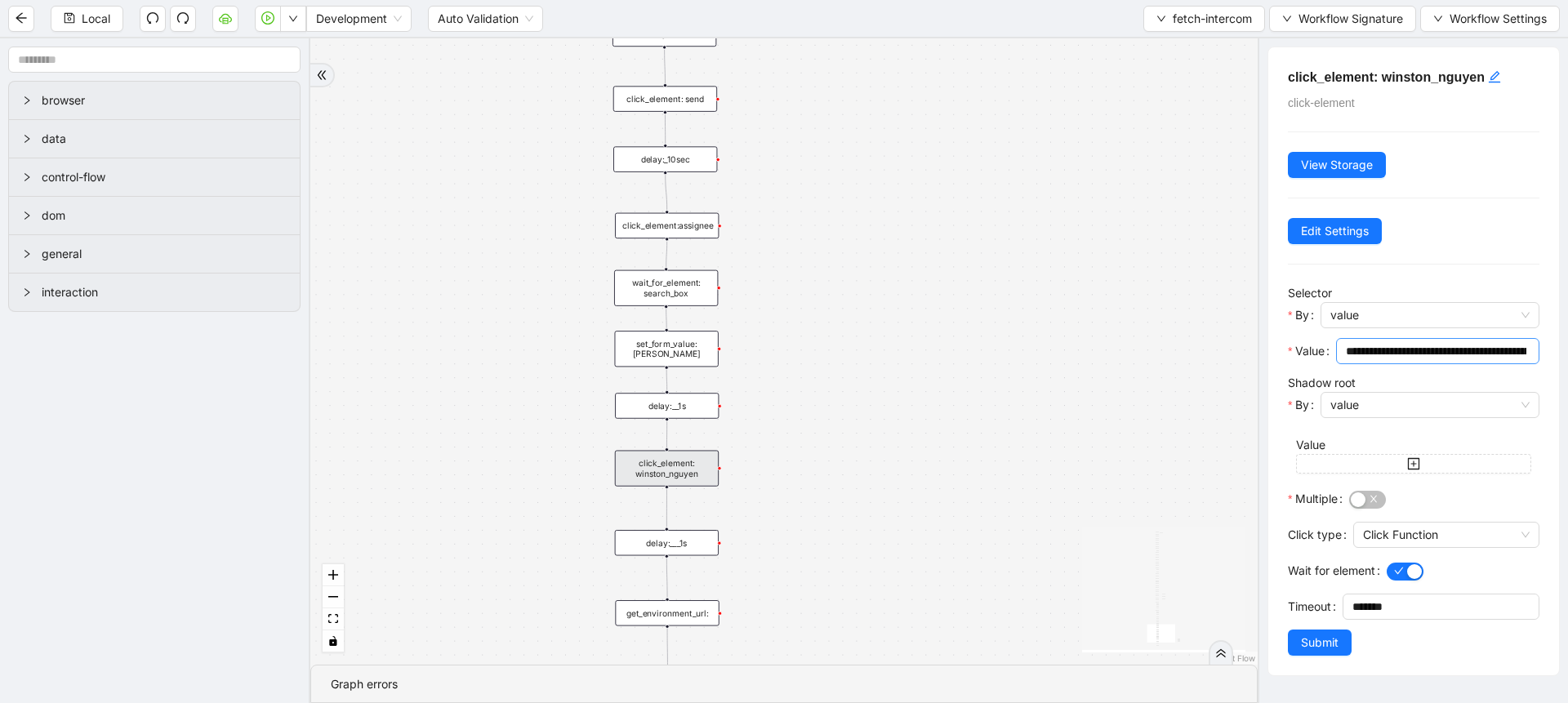
click at [1406, 355] on input "**********" at bounding box center [1435, 351] width 180 height 18
click at [1151, 300] on div "onError onError onError trigger execute_workflow: intercom_login execute_workfl…" at bounding box center [783, 351] width 947 height 626
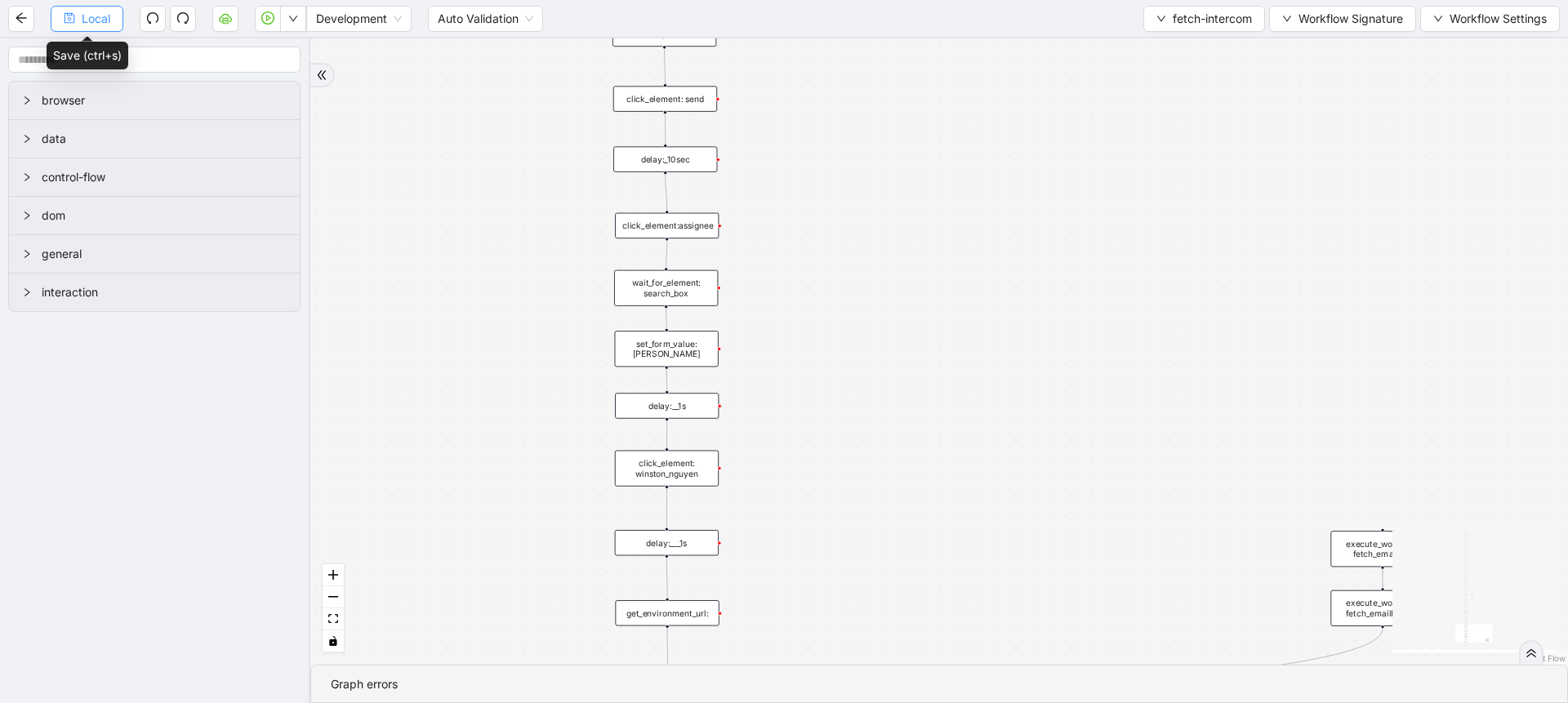
click at [92, 26] on span "Local" at bounding box center [96, 19] width 29 height 18
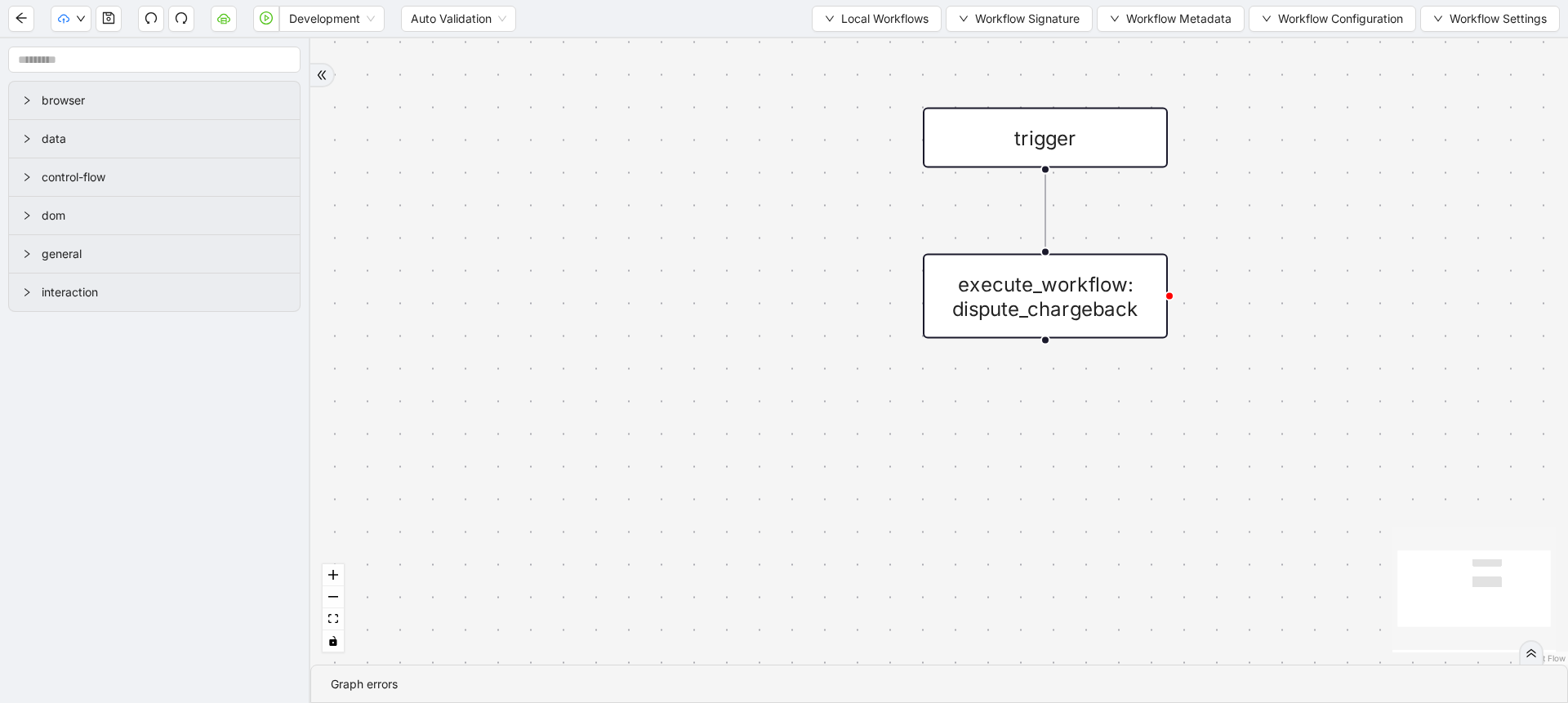
drag, startPoint x: 578, startPoint y: 271, endPoint x: 474, endPoint y: 379, distance: 149.9
click at [474, 379] on div "trigger execute_workflow: dispute_chargeback" at bounding box center [939, 351] width 1258 height 626
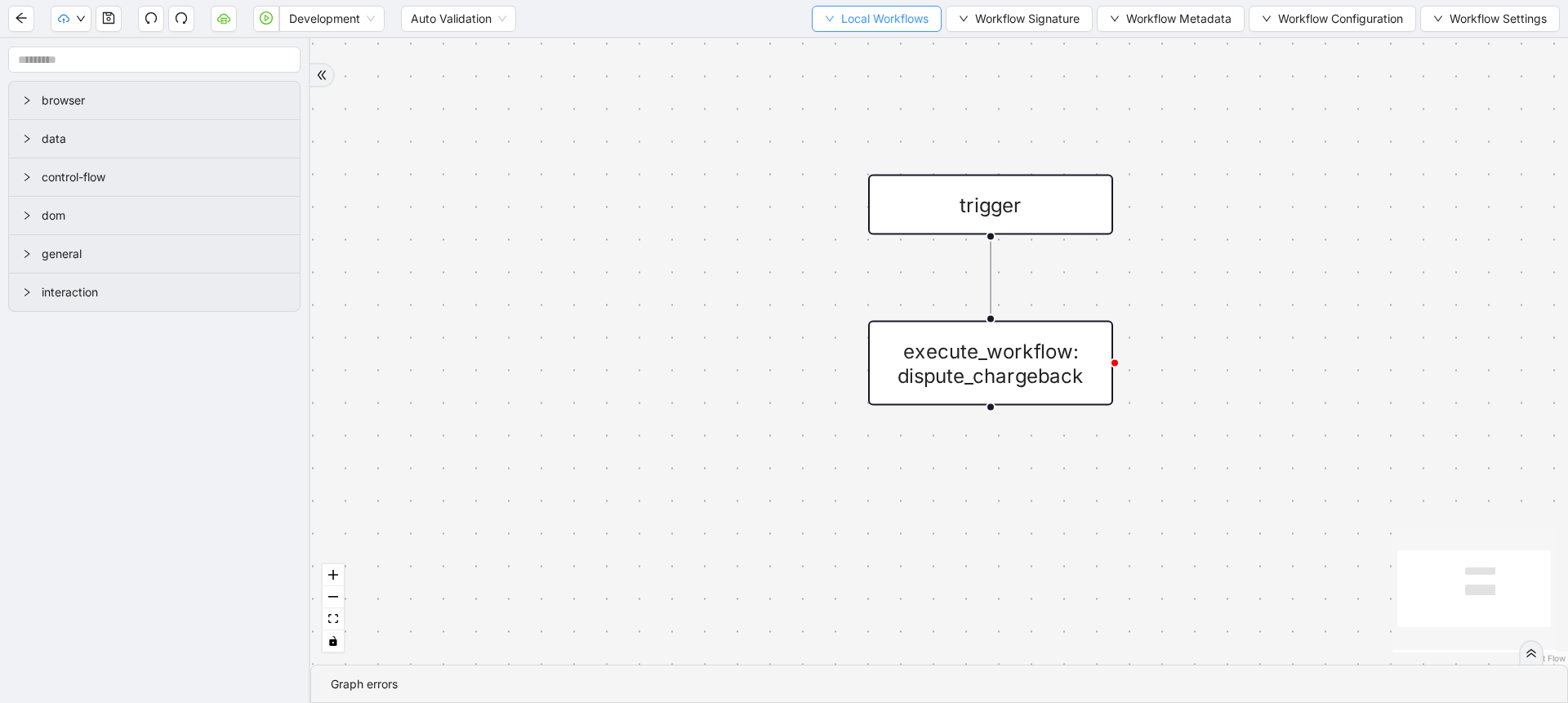
click at [860, 25] on span "Local Workflows" at bounding box center [884, 19] width 87 height 18
click at [845, 43] on span "Select" at bounding box center [868, 50] width 106 height 18
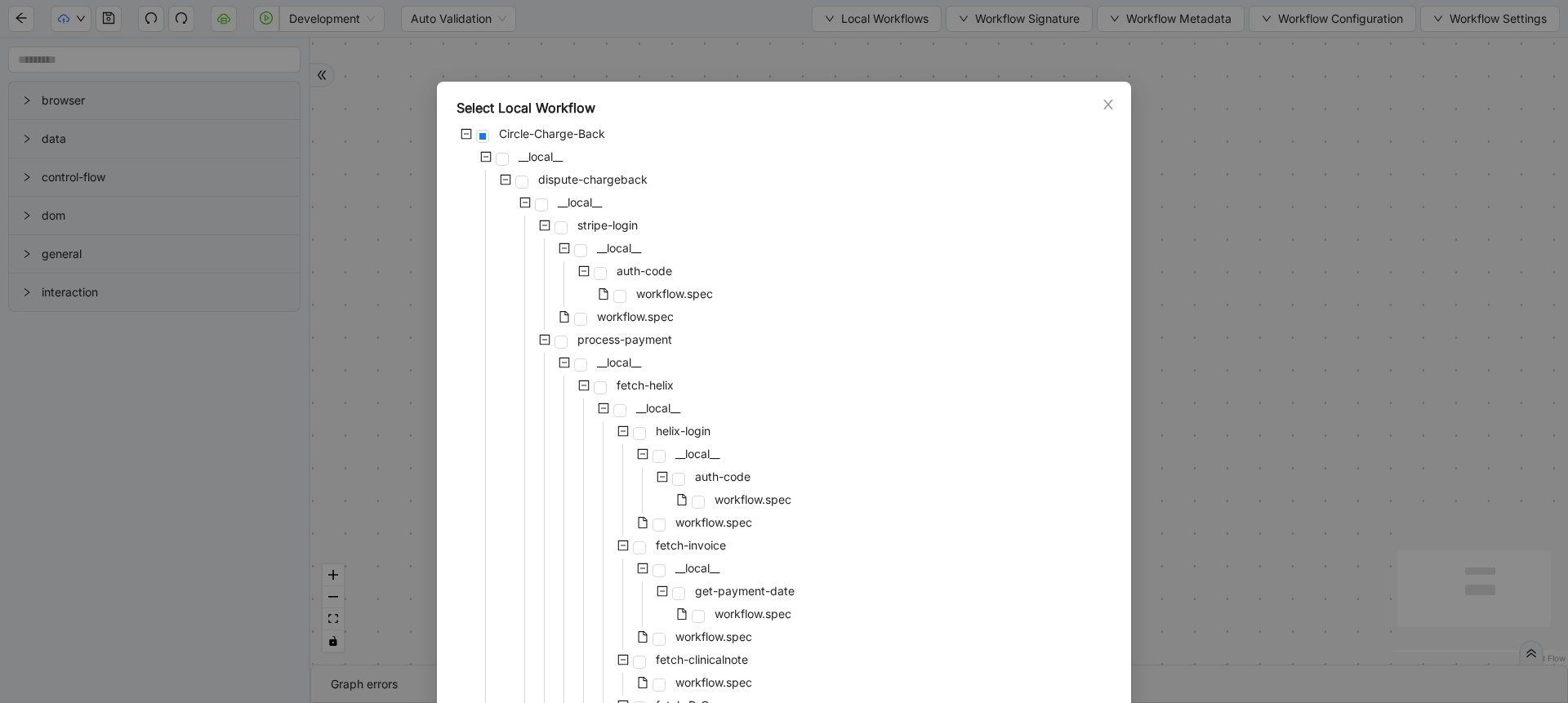
click at [792, 55] on div "Select Local Workflow Circle-Charge-Back __local__ dispute-chargeback __local__…" at bounding box center [784, 352] width 1568 height 703
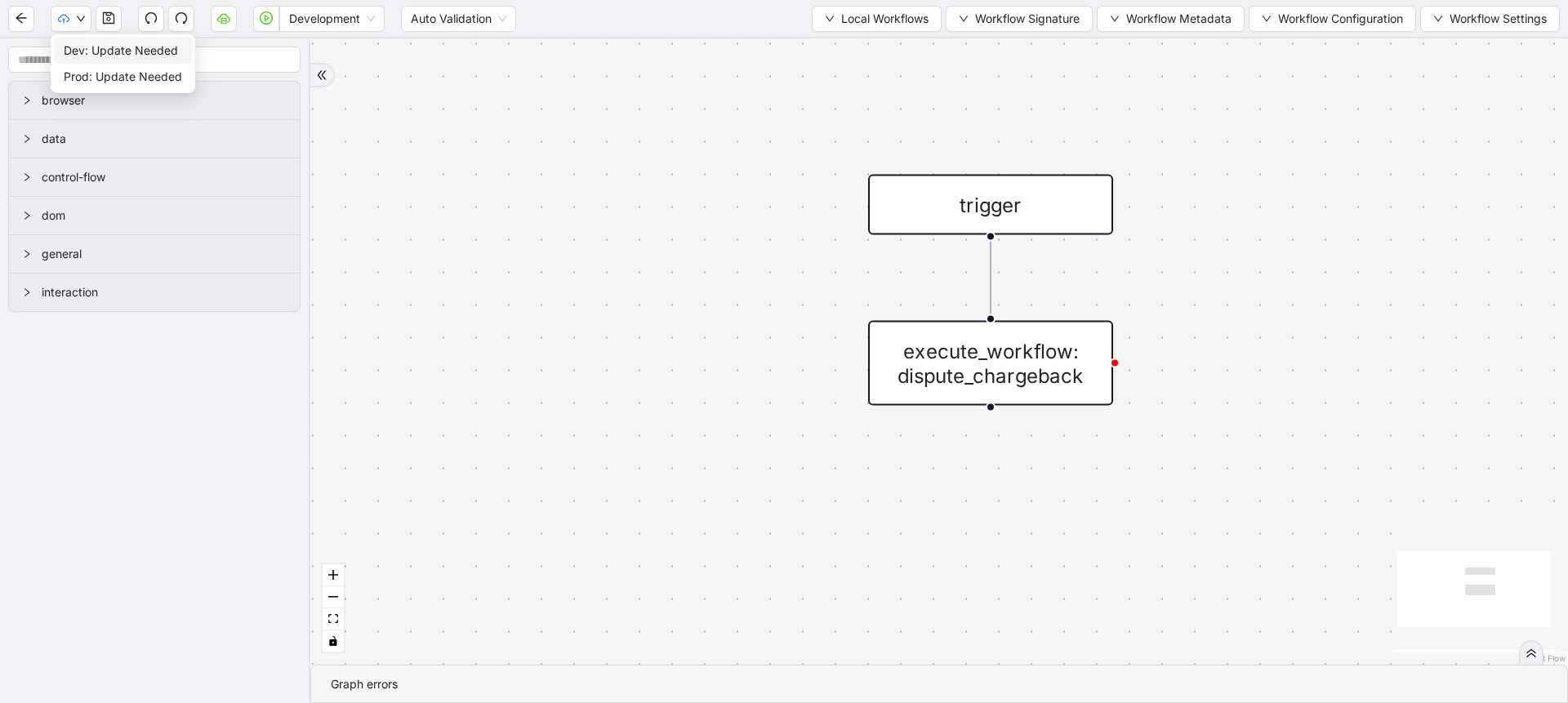
click at [95, 53] on span "Dev: Update Needed" at bounding box center [122, 50] width 118 height 18
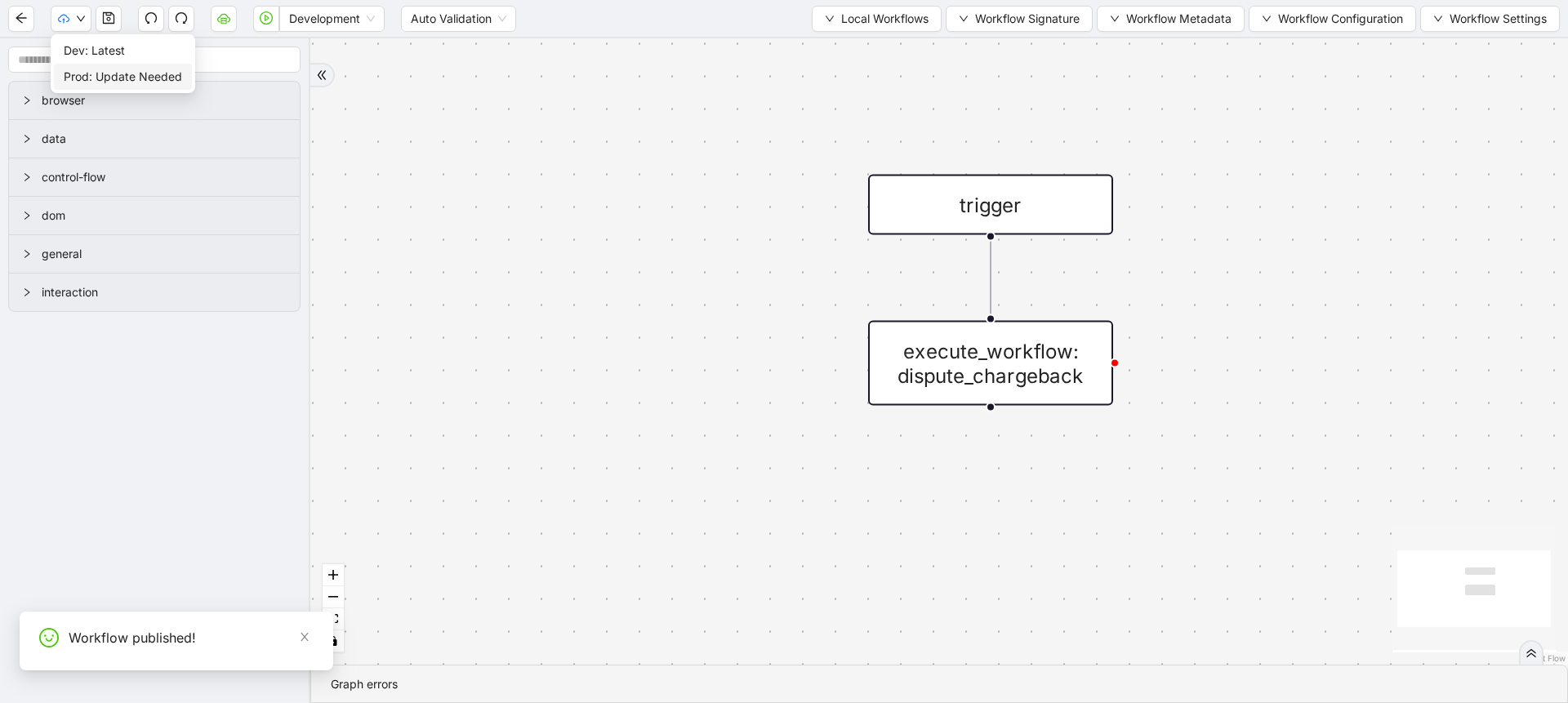
click at [103, 78] on span "Prod: Update Needed" at bounding box center [122, 76] width 118 height 18
click at [161, 78] on span "Prod: Update Needed" at bounding box center [122, 76] width 118 height 18
click at [363, 181] on div "trigger execute_workflow: dispute_chargeback" at bounding box center [939, 351] width 1258 height 626
click at [220, 20] on icon "cloud-server" at bounding box center [223, 17] width 13 height 13
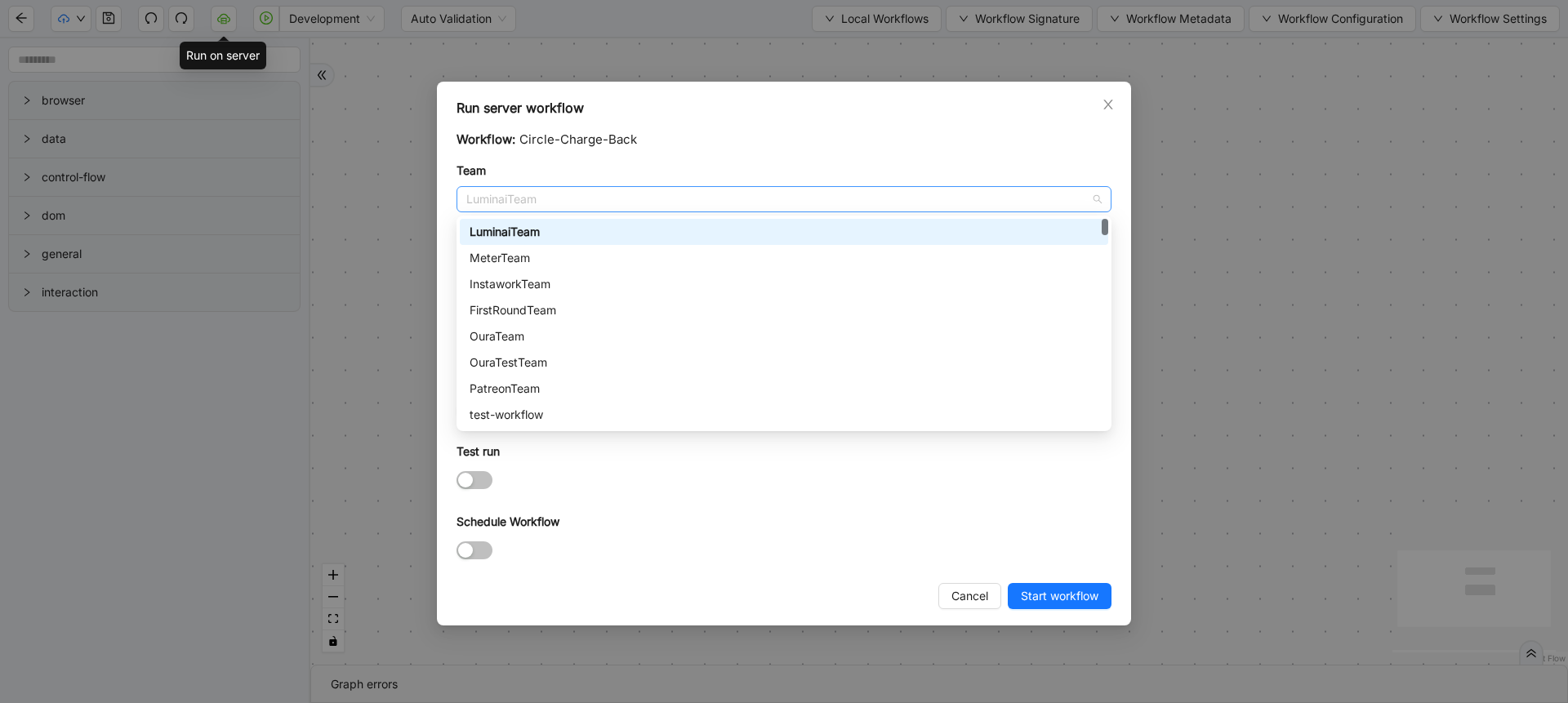
click at [560, 201] on span "LuminaiTeam" at bounding box center [784, 199] width 635 height 25
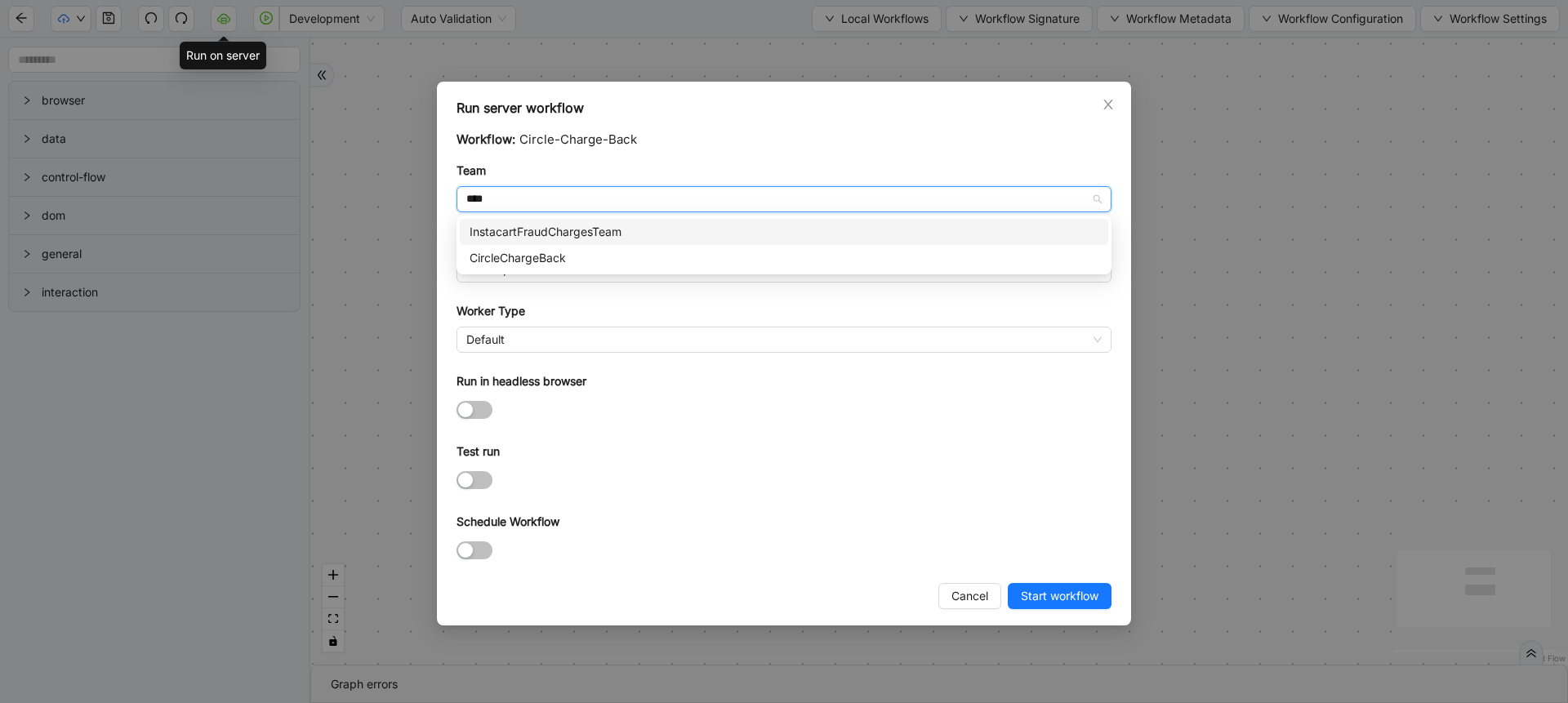
type input "*****"
click at [562, 253] on div "CircleChargeBack" at bounding box center [784, 257] width 629 height 18
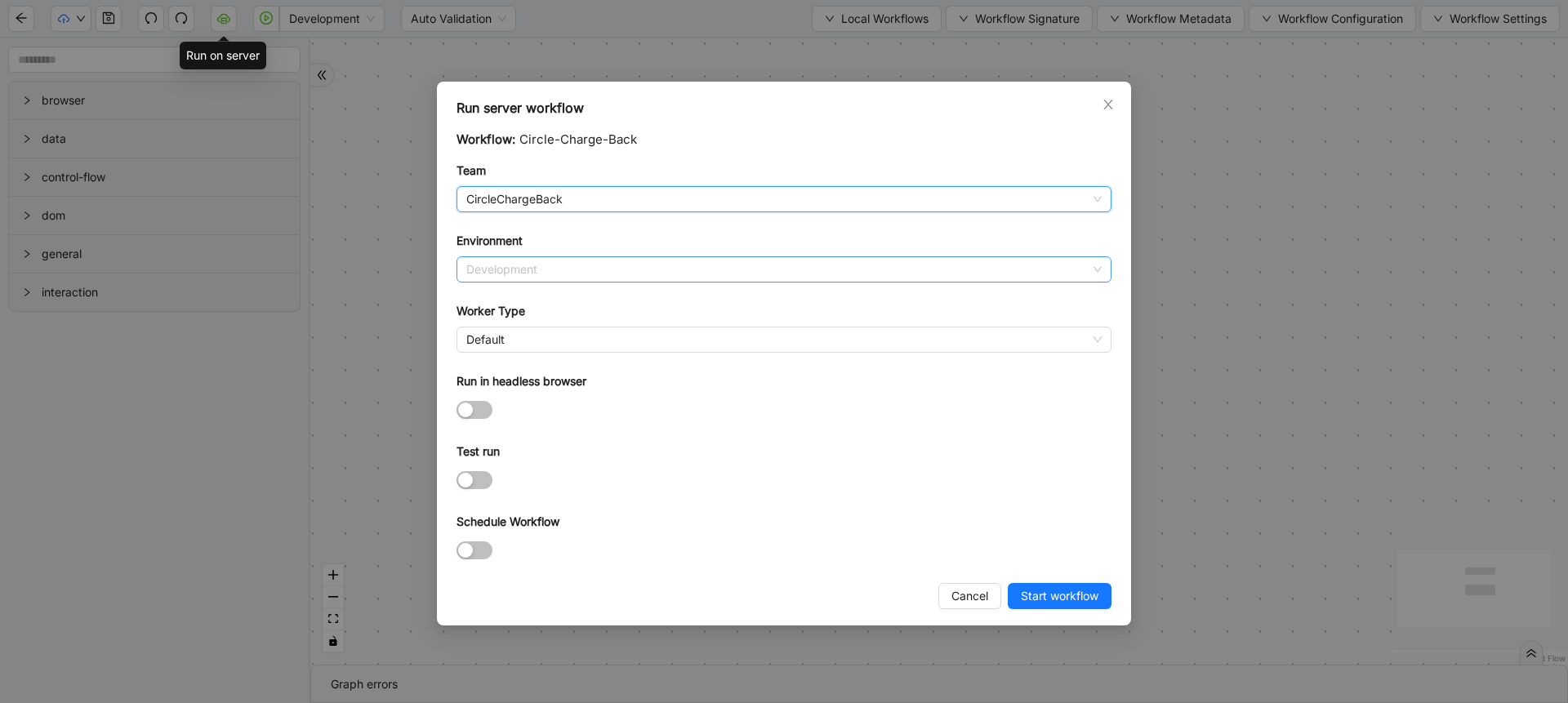
click at [533, 272] on span "Development" at bounding box center [784, 269] width 635 height 25
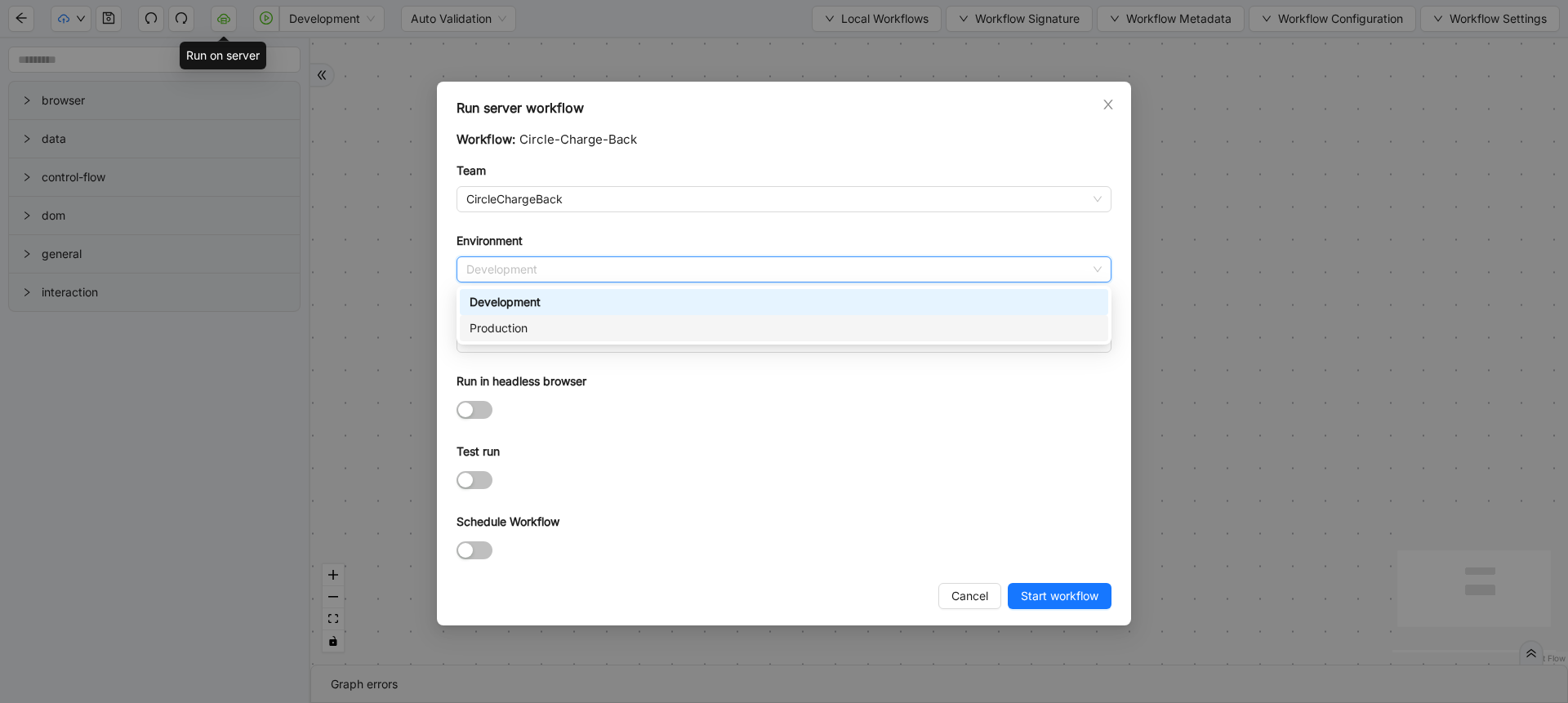
click at [503, 328] on div "Production" at bounding box center [784, 328] width 629 height 18
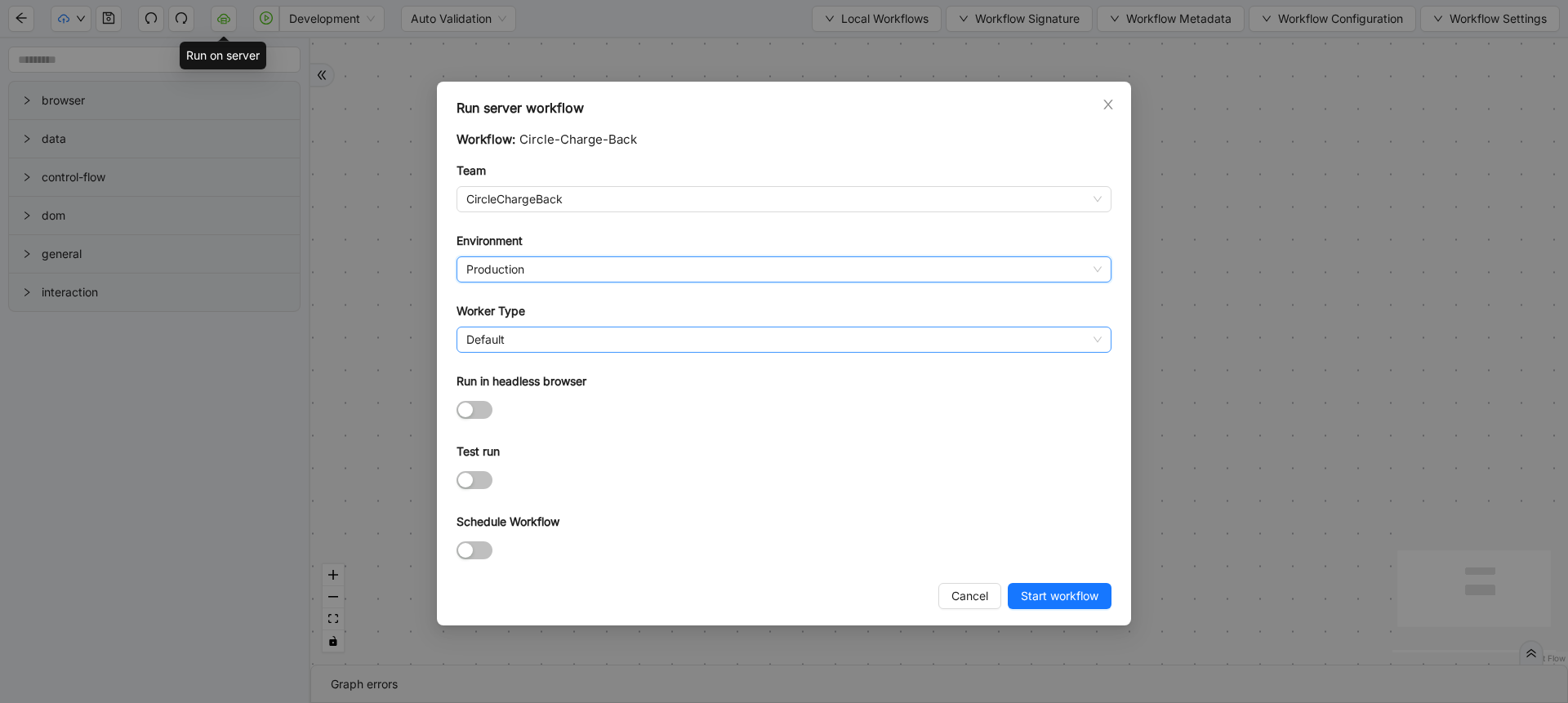
click at [497, 342] on span "Default" at bounding box center [784, 340] width 635 height 25
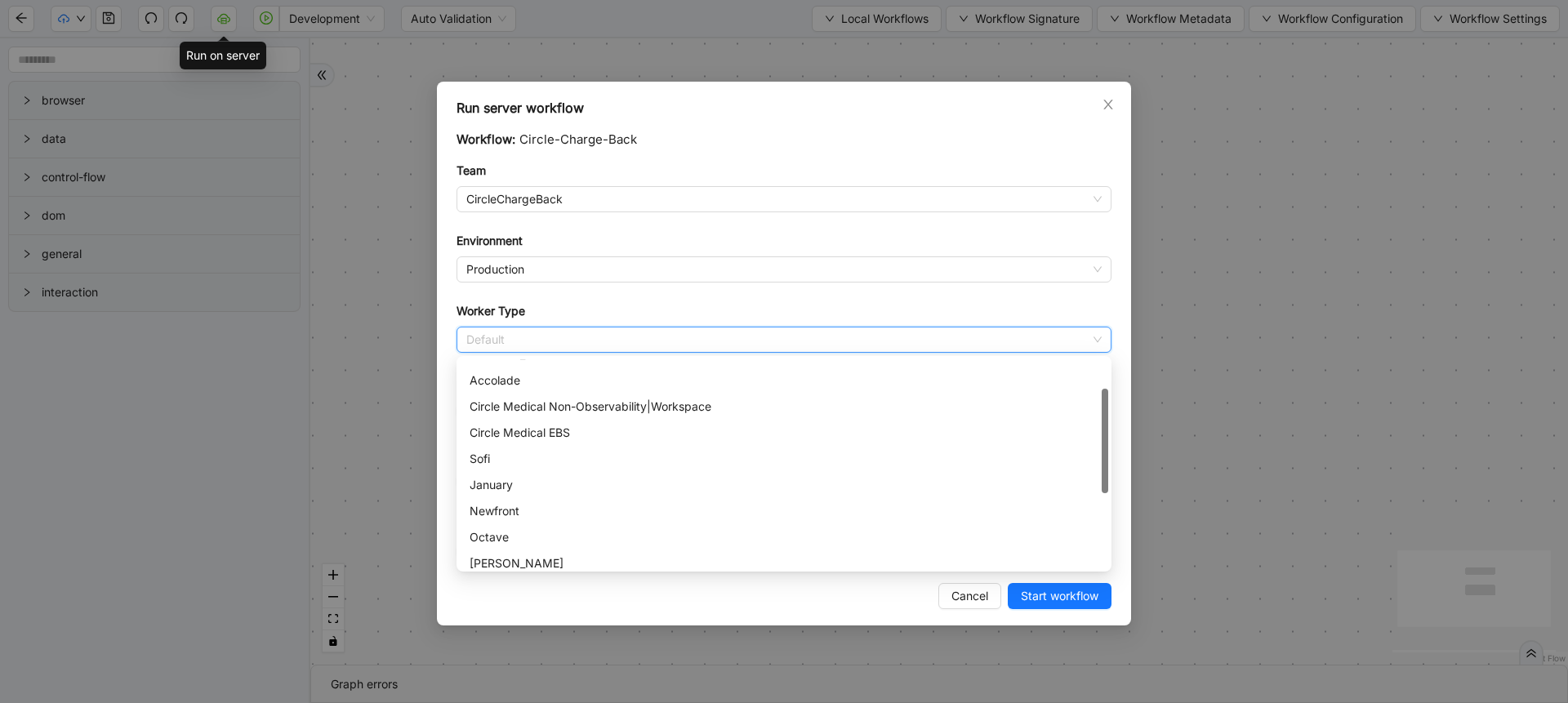
scroll to position [30, 0]
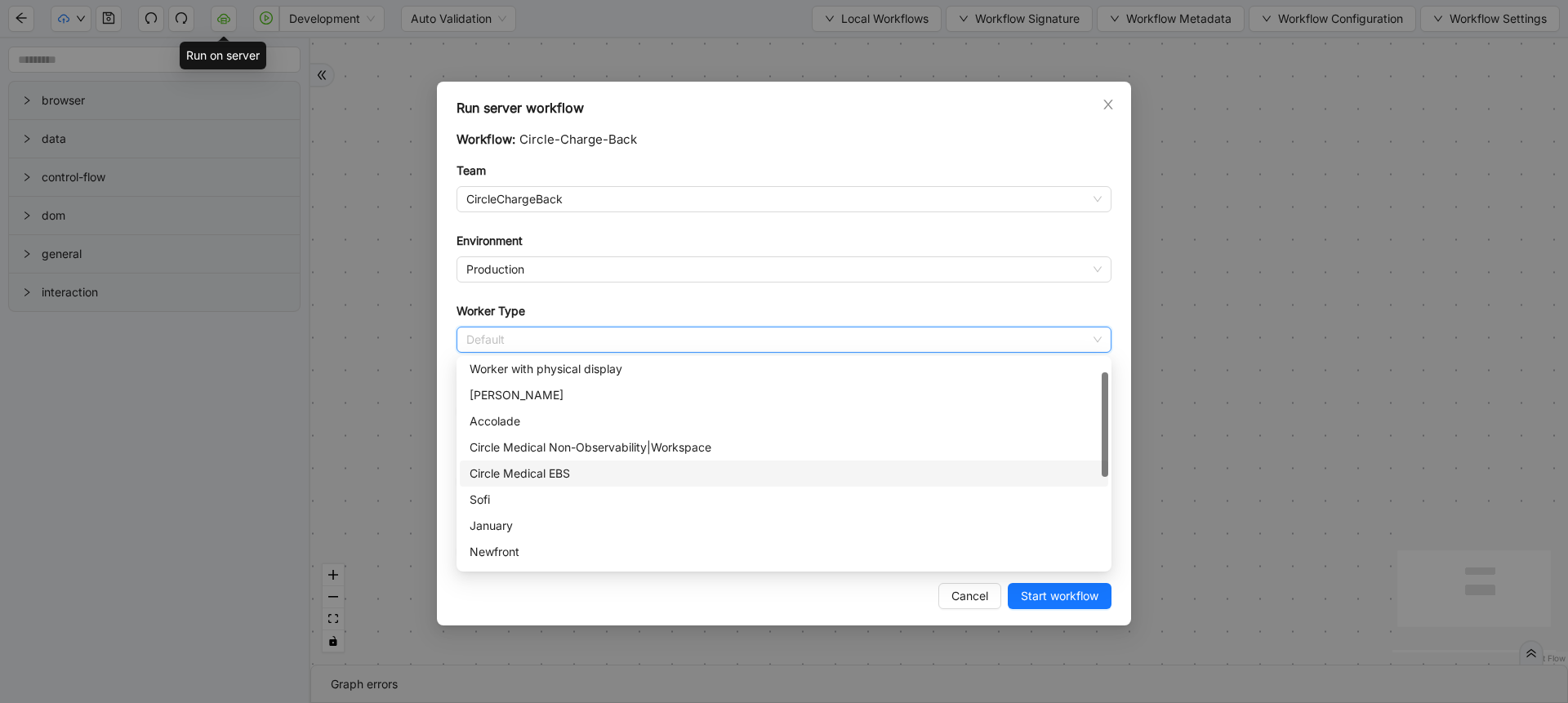
click at [536, 474] on div "Circle Medical EBS" at bounding box center [784, 473] width 629 height 18
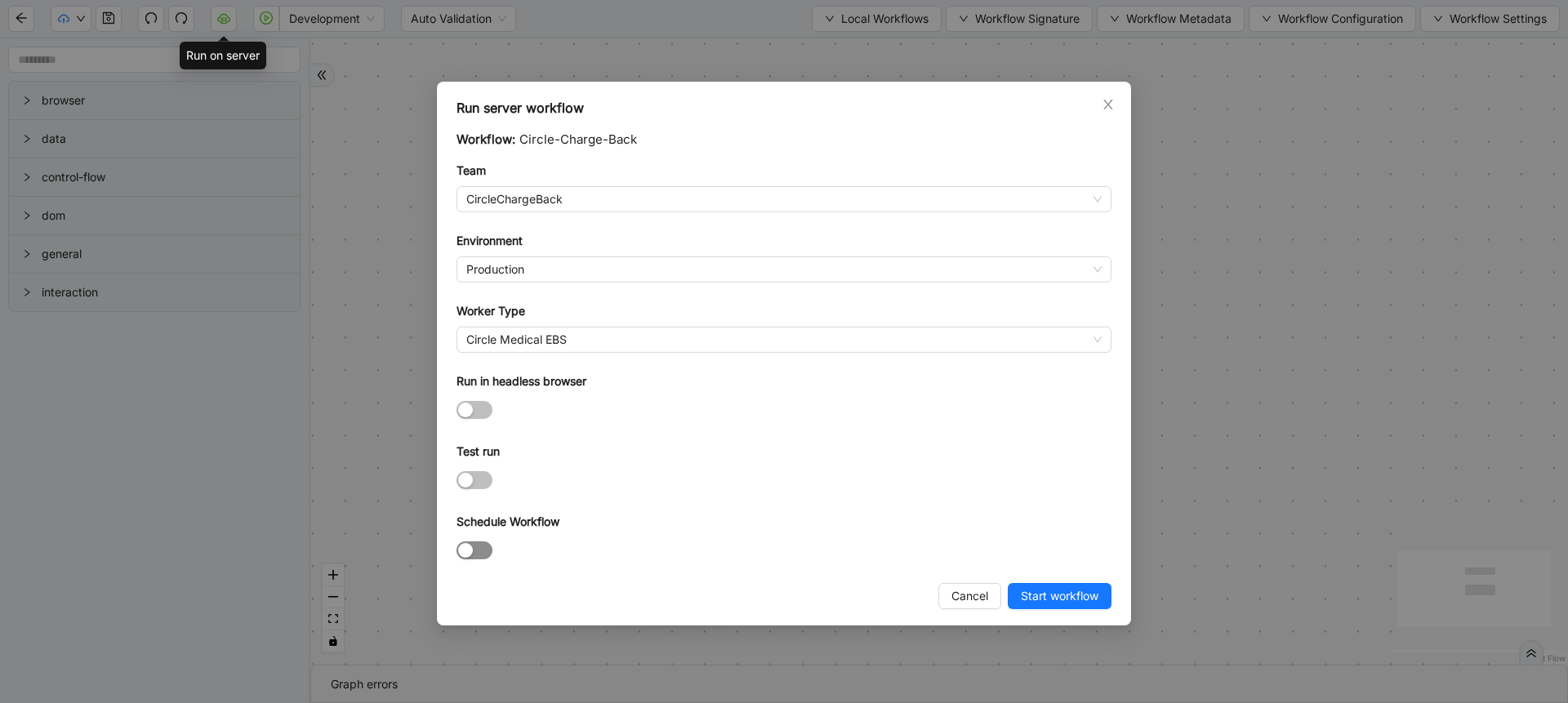
click at [477, 553] on span "button" at bounding box center [474, 549] width 36 height 18
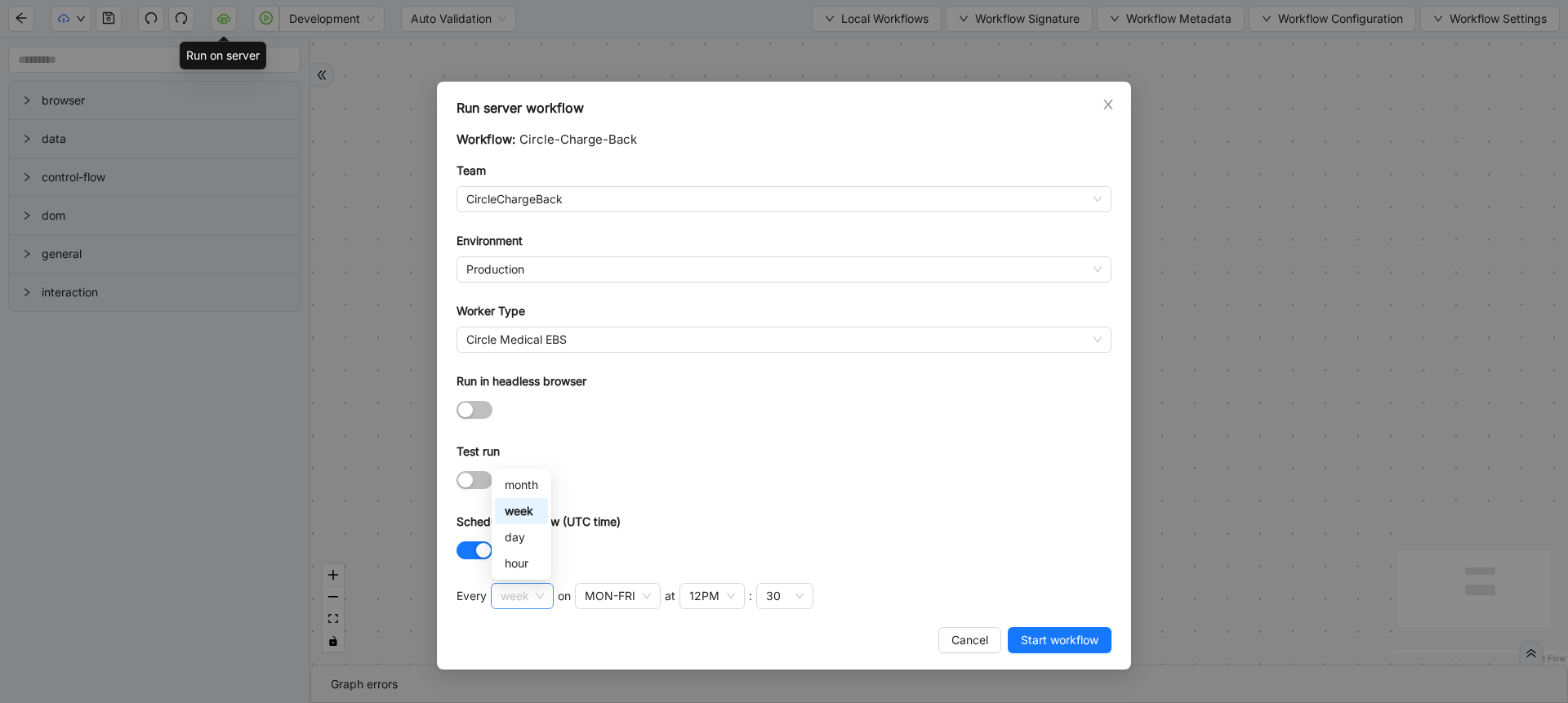
click at [525, 586] on span "week" at bounding box center [522, 595] width 43 height 25
click at [516, 559] on div "hour" at bounding box center [521, 563] width 33 height 18
click at [608, 580] on div "Workflow: Circle-Charge-Back Team CircleChargeBack Environment Production Worke…" at bounding box center [783, 374] width 655 height 487
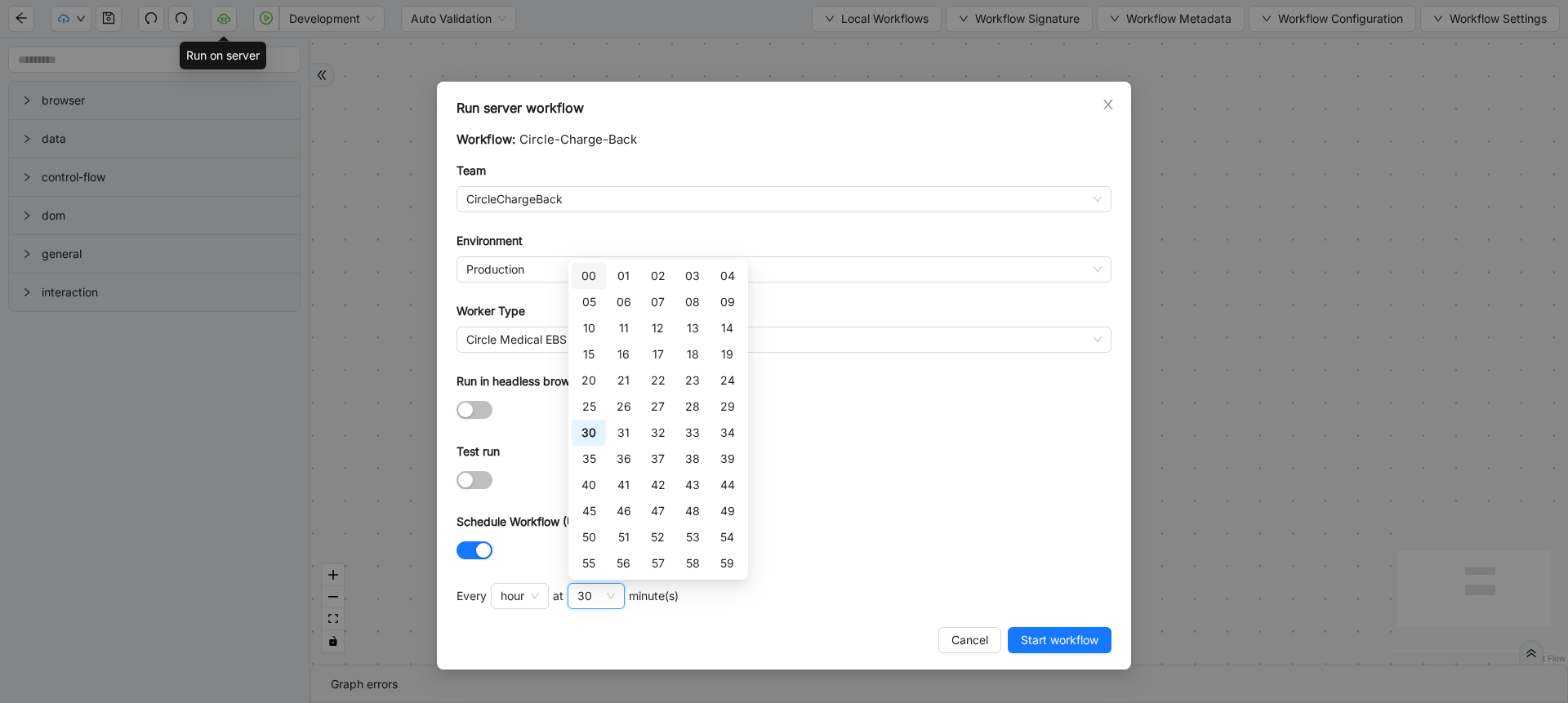
click at [594, 588] on input "search" at bounding box center [594, 595] width 3 height 20
click at [586, 358] on div "15" at bounding box center [589, 354] width 14 height 18
click at [878, 509] on form "Workflow: Circle-Charge-Back Team CircleChargeBack Environment Production Worke…" at bounding box center [783, 346] width 655 height 434
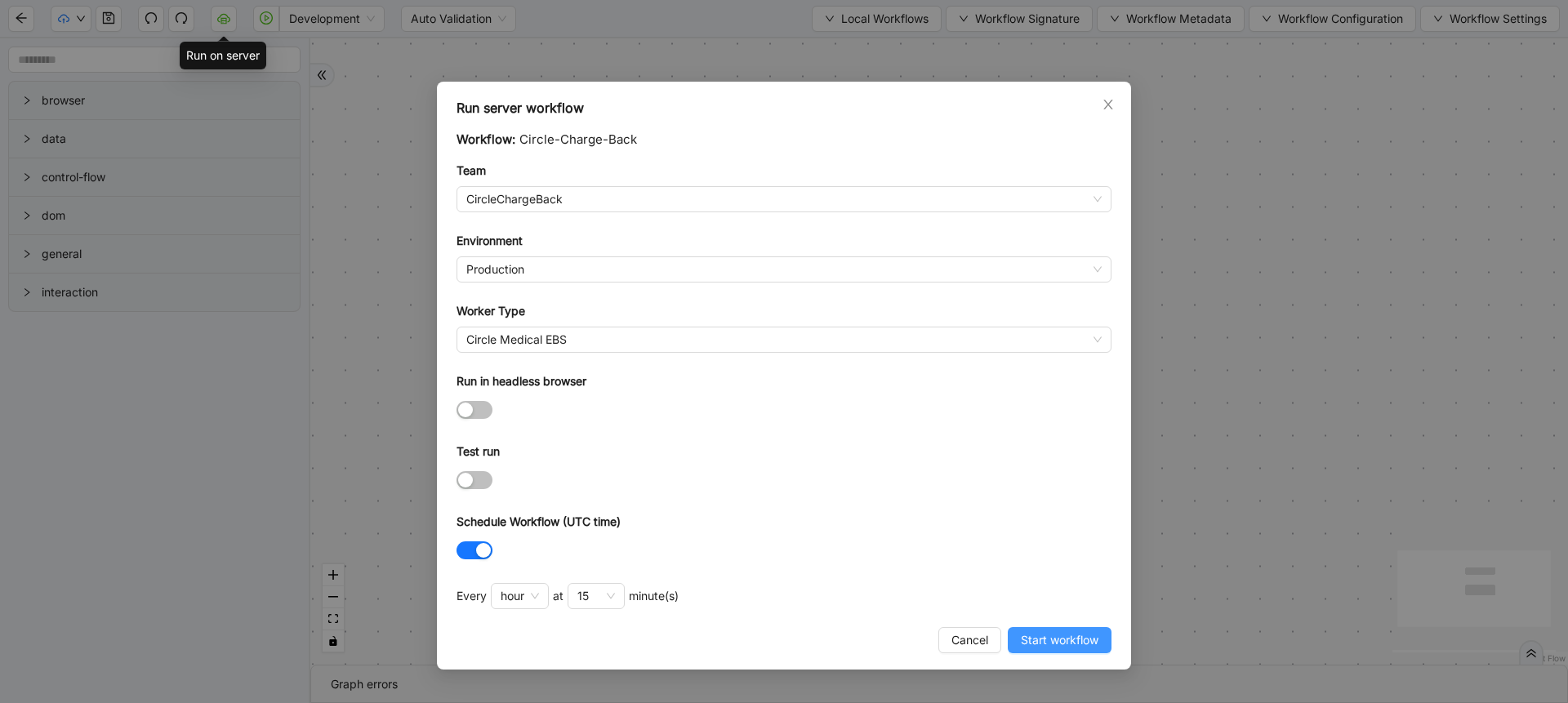
click at [1039, 651] on button "Start workflow" at bounding box center [1059, 639] width 104 height 26
